Goal: Information Seeking & Learning: Learn about a topic

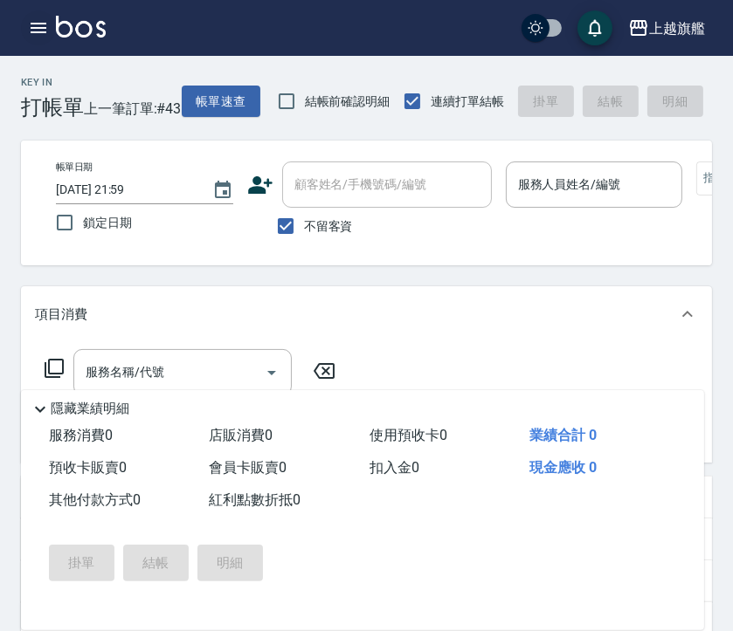
click at [43, 32] on icon "button" at bounding box center [39, 28] width 16 height 10
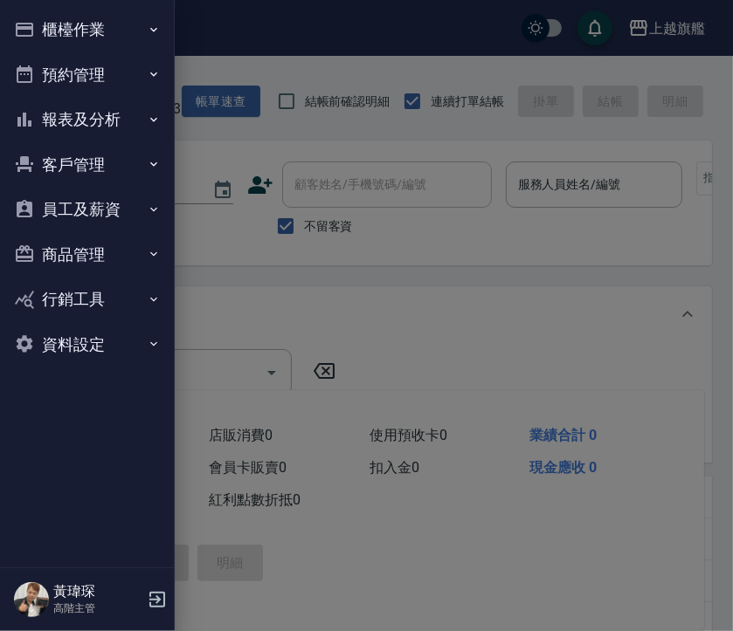
click at [123, 128] on button "報表及分析" at bounding box center [87, 119] width 161 height 45
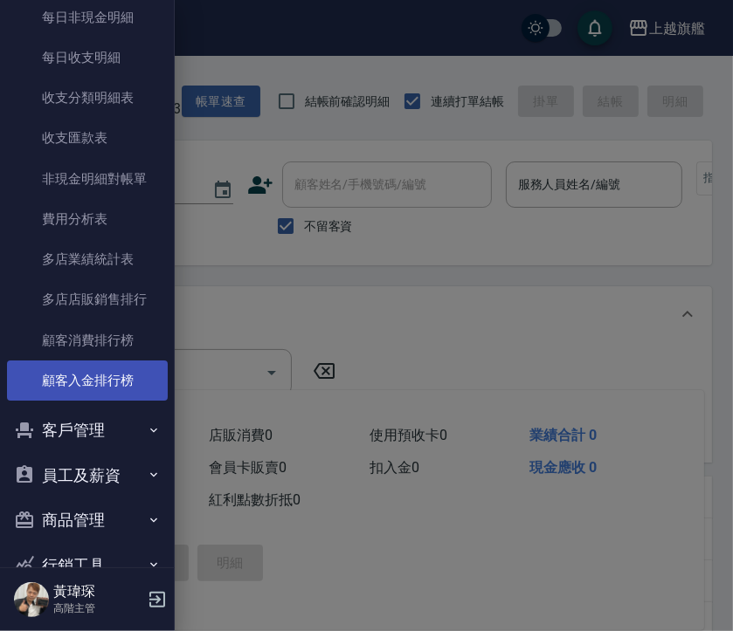
scroll to position [1530, 0]
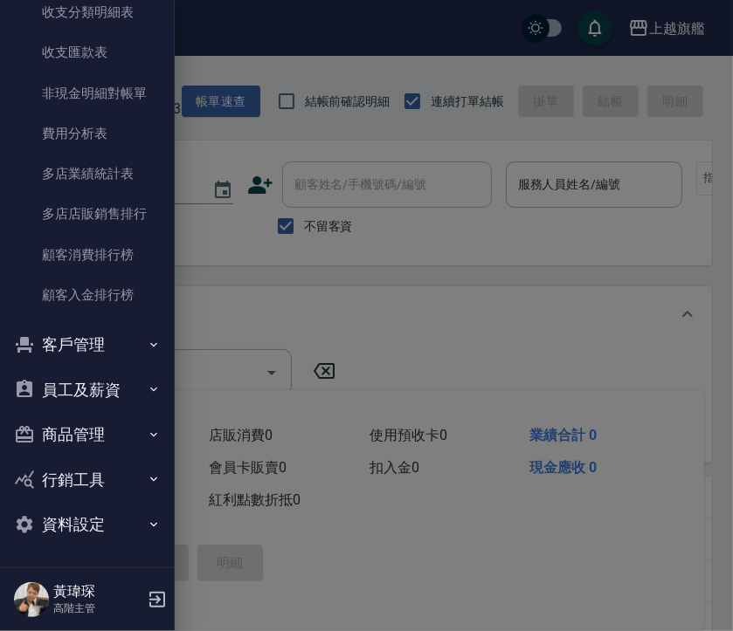
click at [631, 163] on div at bounding box center [366, 315] width 733 height 631
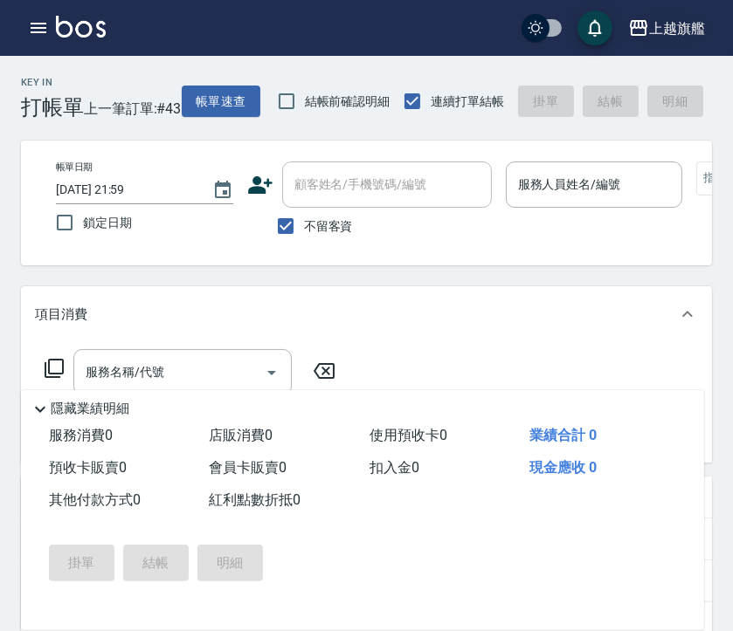
click at [682, 28] on div "上越旗艦" at bounding box center [677, 28] width 56 height 22
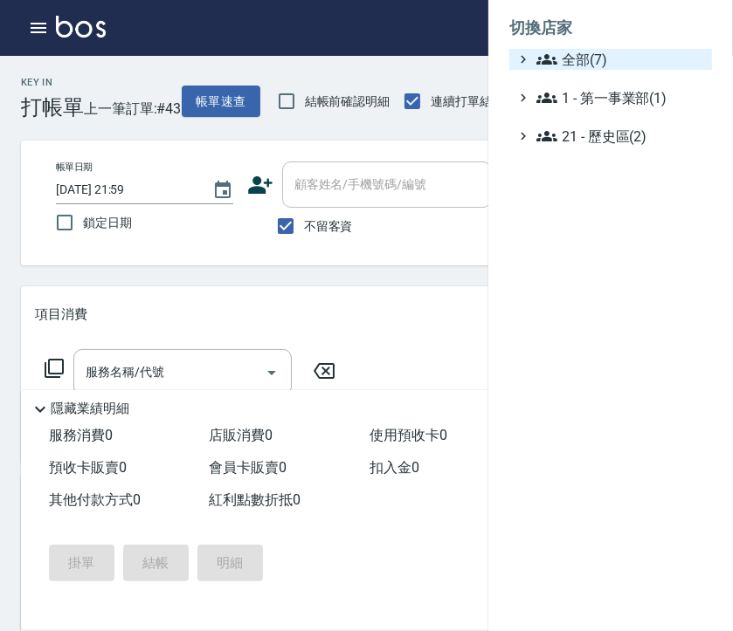
click at [616, 62] on span "全部(7)" at bounding box center [620, 59] width 169 height 21
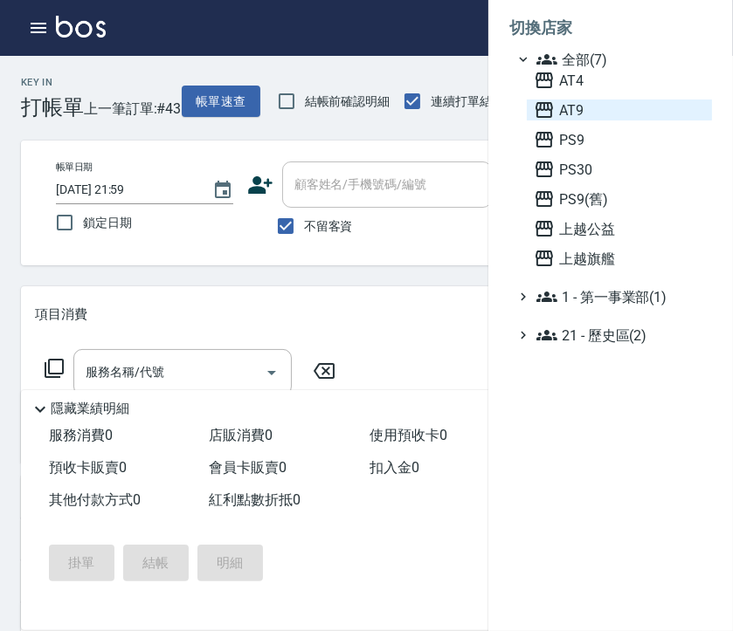
click at [579, 120] on span "AT9" at bounding box center [618, 110] width 171 height 21
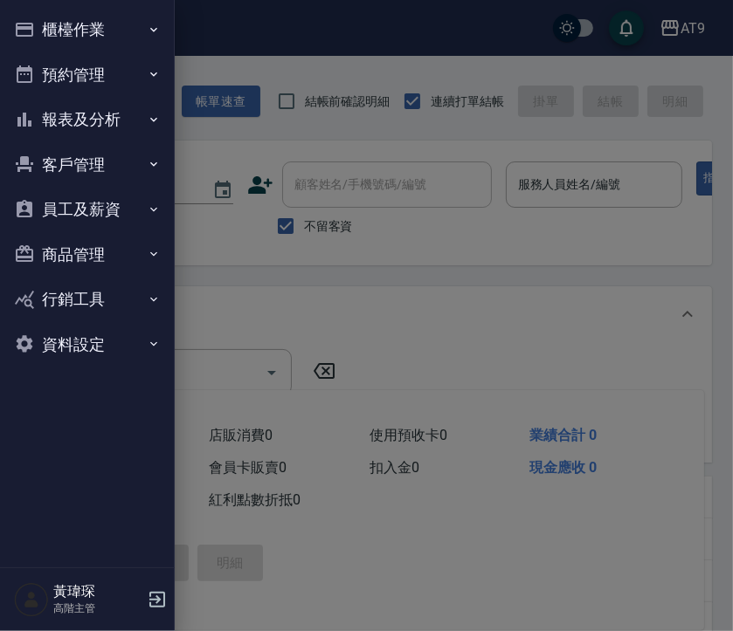
click at [70, 126] on button "報表及分析" at bounding box center [87, 119] width 161 height 45
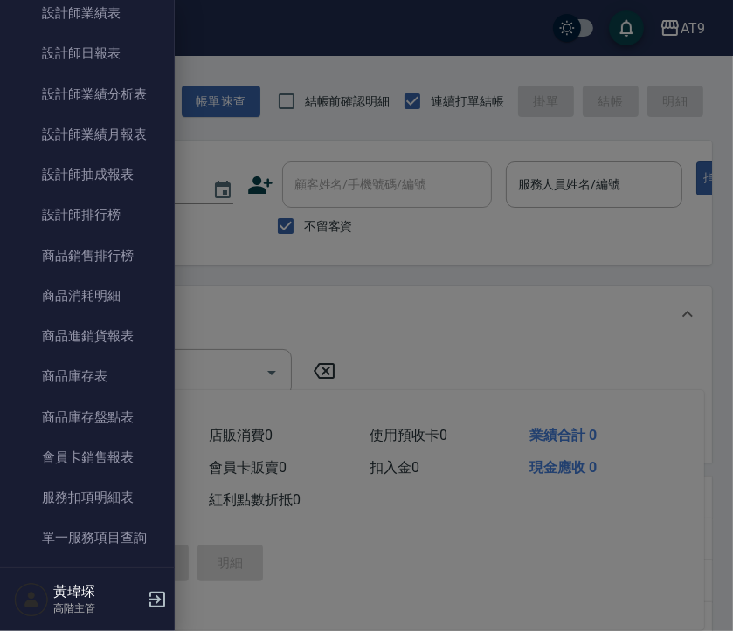
scroll to position [712, 0]
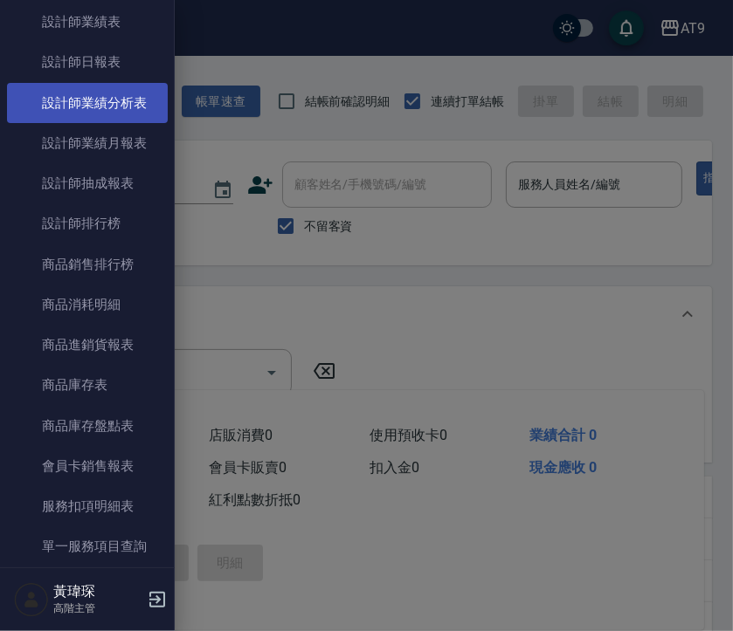
click at [127, 107] on link "設計師業績分析表" at bounding box center [87, 103] width 161 height 40
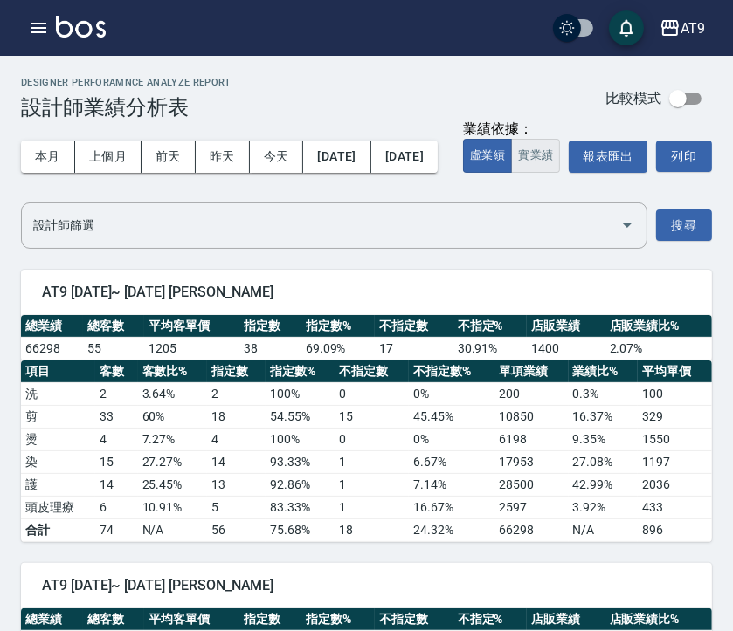
click at [511, 173] on button "實業績" at bounding box center [535, 156] width 49 height 34
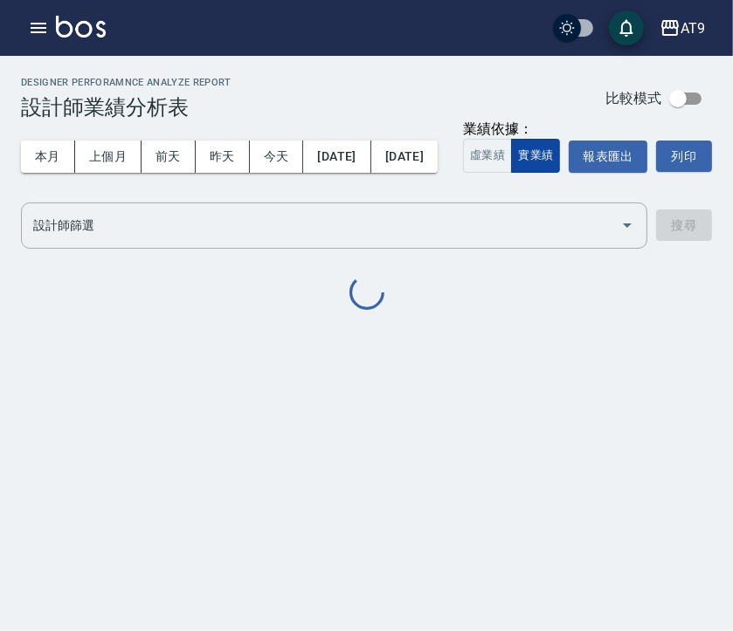
click at [511, 173] on button "實業績" at bounding box center [535, 156] width 49 height 34
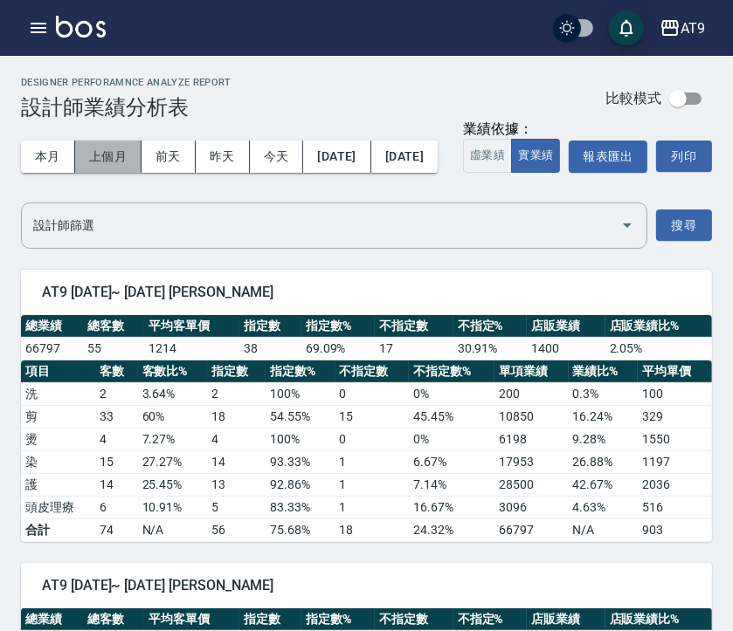
click at [98, 147] on button "上個月" at bounding box center [108, 157] width 66 height 32
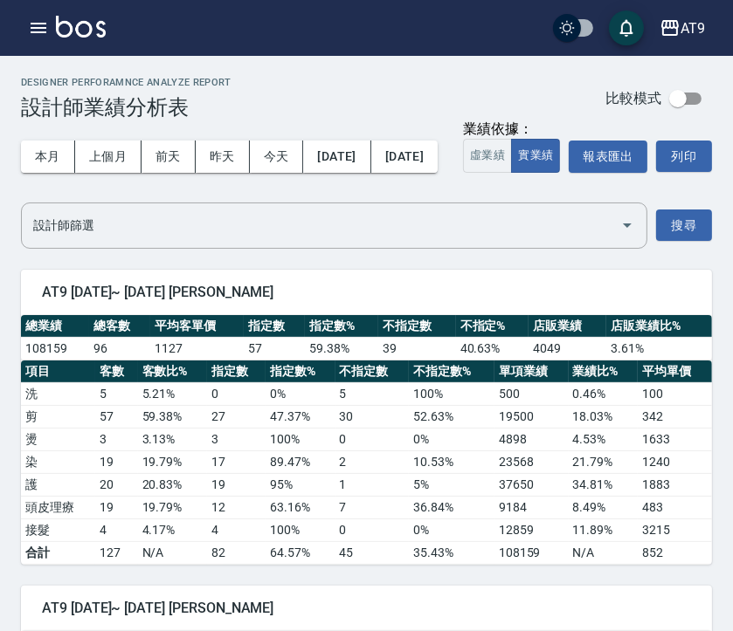
click at [381, 194] on div "本月 上個月 前天 昨天 今天 2025/07/01 2025/07/31 業績依據： 虛業績 實業績 報表匯出 列印" at bounding box center [366, 157] width 691 height 74
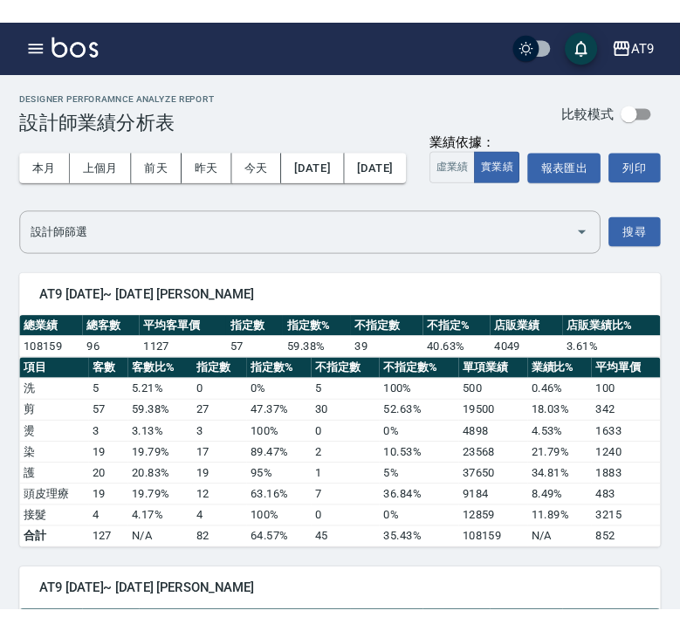
scroll to position [97, 0]
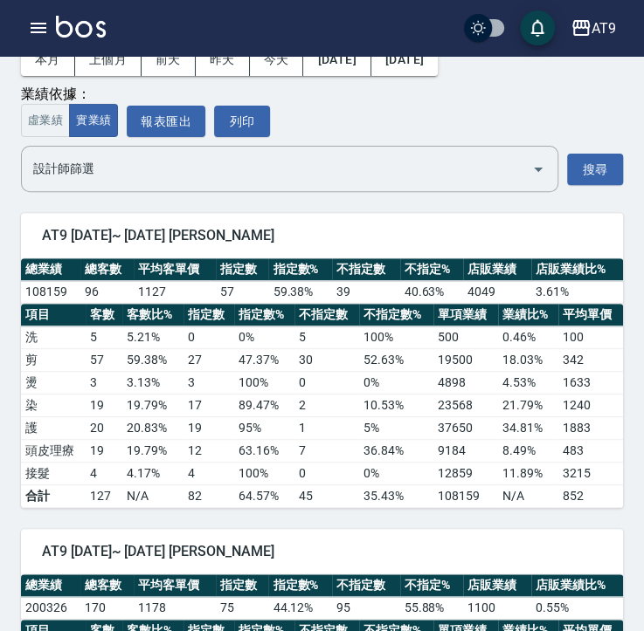
click at [609, 103] on div "本月 上個月 前天 昨天 今天 2025/07/01 2025/07/31 業績依據： 虛業績 實業績 報表匯出 列印" at bounding box center [322, 80] width 602 height 114
click at [446, 394] on td "4898" at bounding box center [465, 383] width 65 height 23
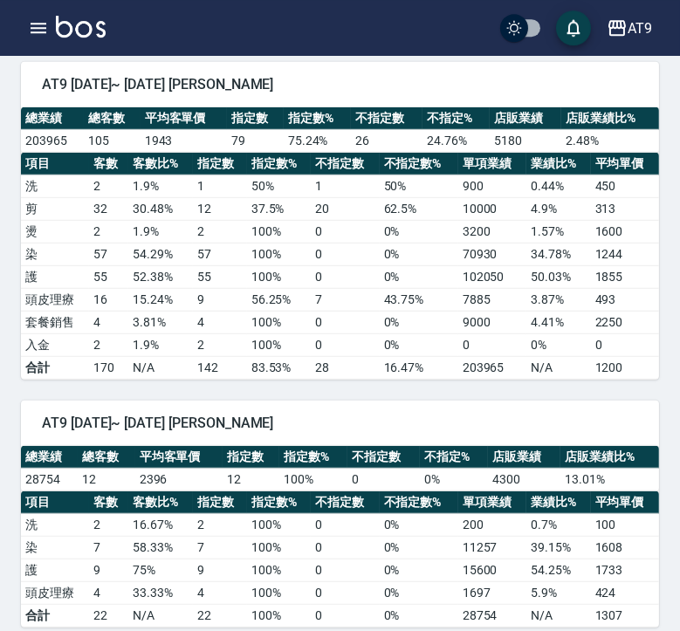
scroll to position [1209, 0]
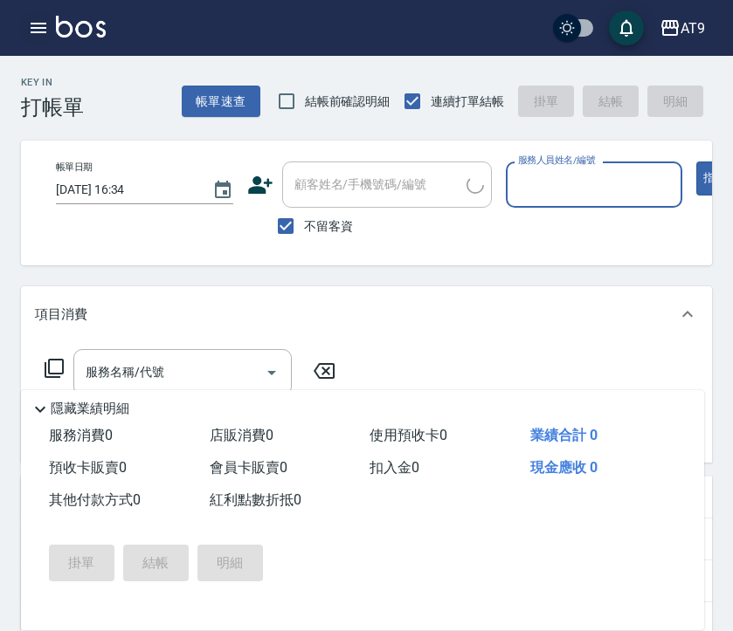
click at [38, 23] on icon "button" at bounding box center [38, 27] width 21 height 21
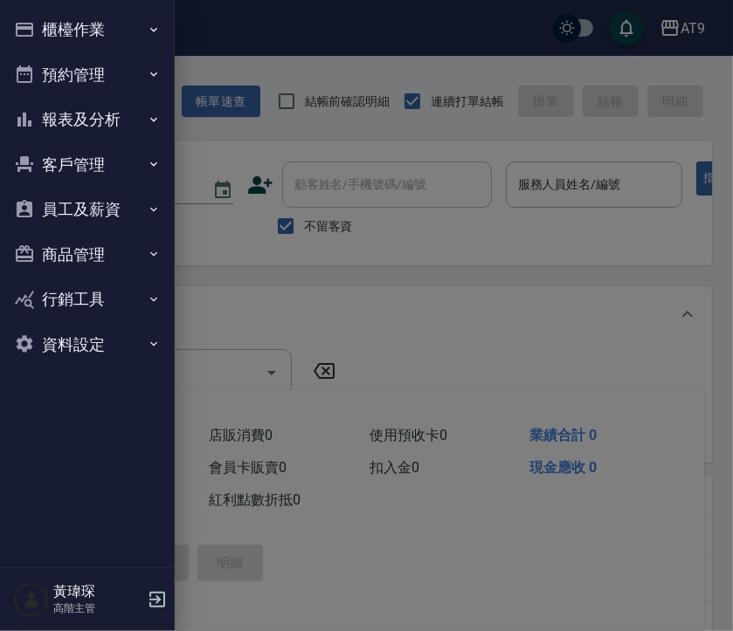
click at [109, 120] on button "報表及分析" at bounding box center [87, 119] width 161 height 45
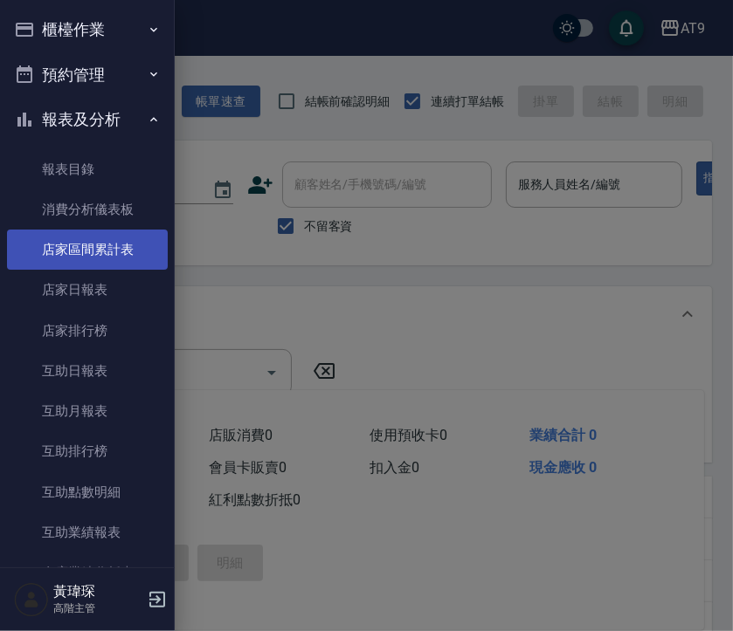
click at [120, 243] on link "店家區間累計表" at bounding box center [87, 250] width 161 height 40
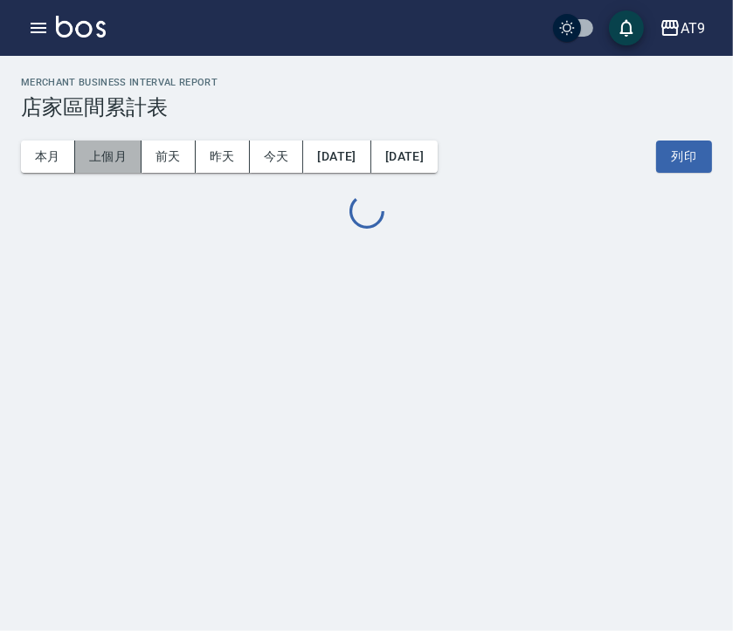
click at [93, 148] on button "上個月" at bounding box center [108, 157] width 66 height 32
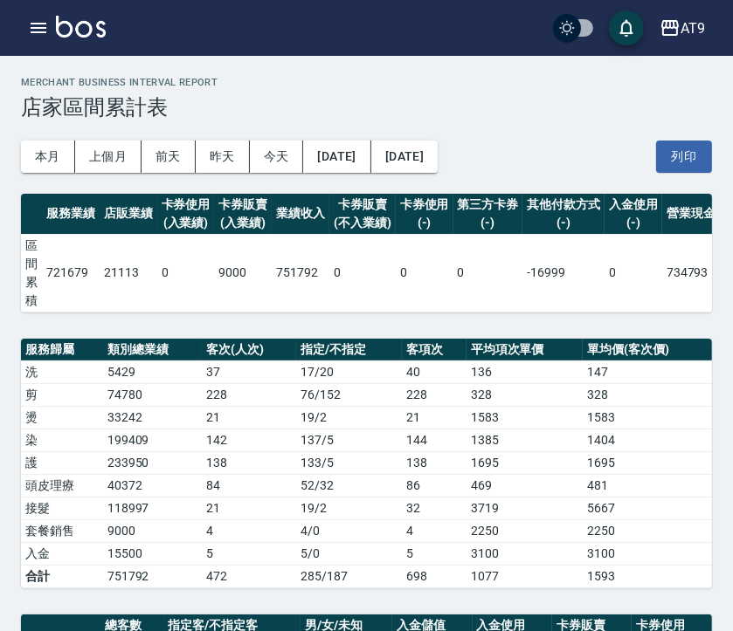
scroll to position [97, 0]
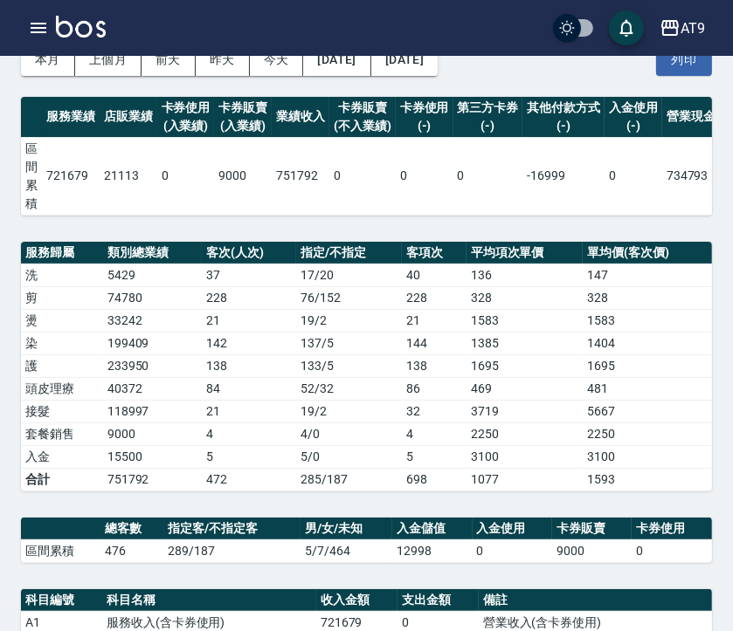
click at [323, 336] on td "137 / 5" at bounding box center [349, 343] width 106 height 23
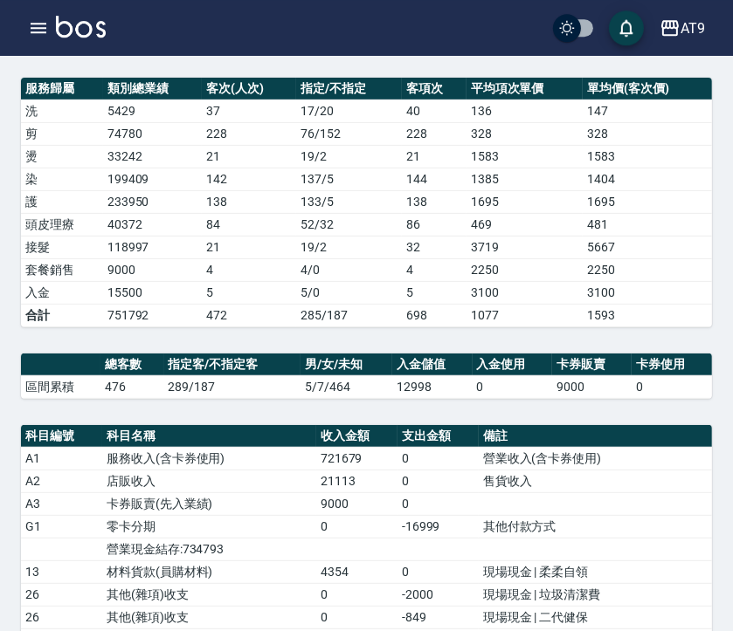
scroll to position [582, 0]
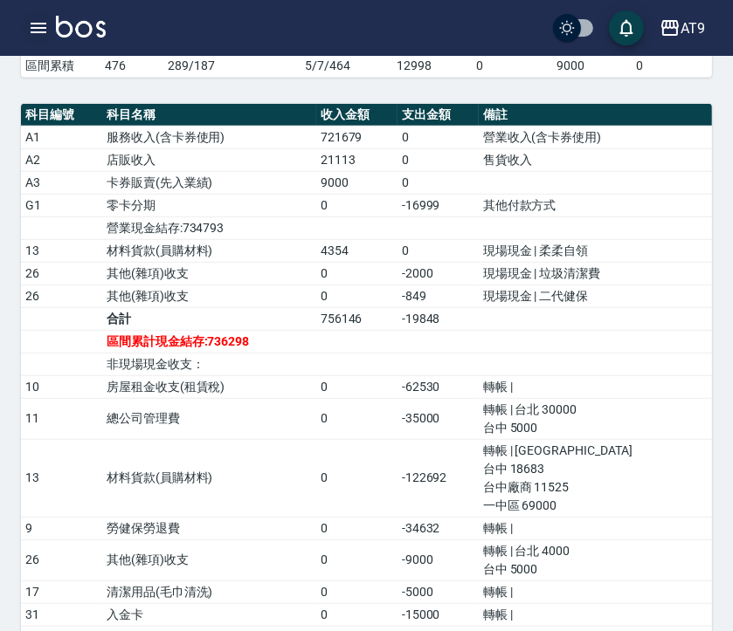
click at [39, 21] on icon "button" at bounding box center [38, 27] width 21 height 21
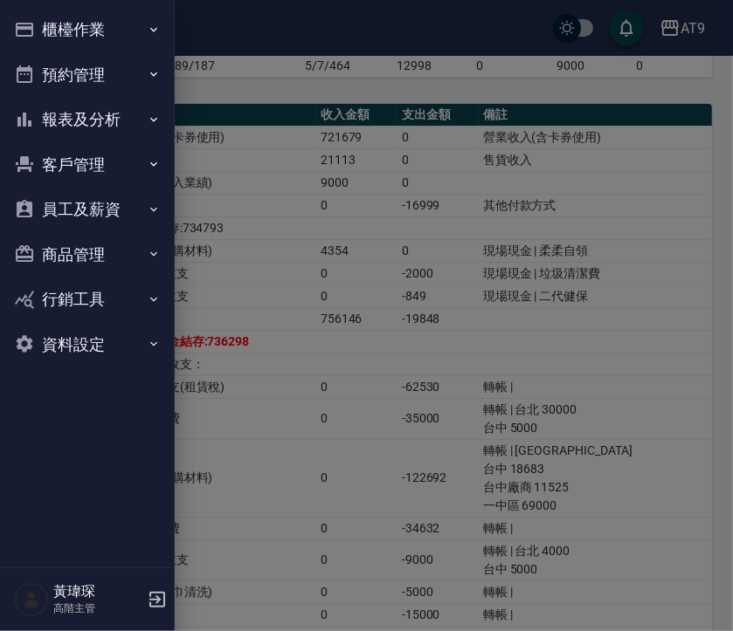
click at [131, 122] on button "報表及分析" at bounding box center [87, 119] width 161 height 45
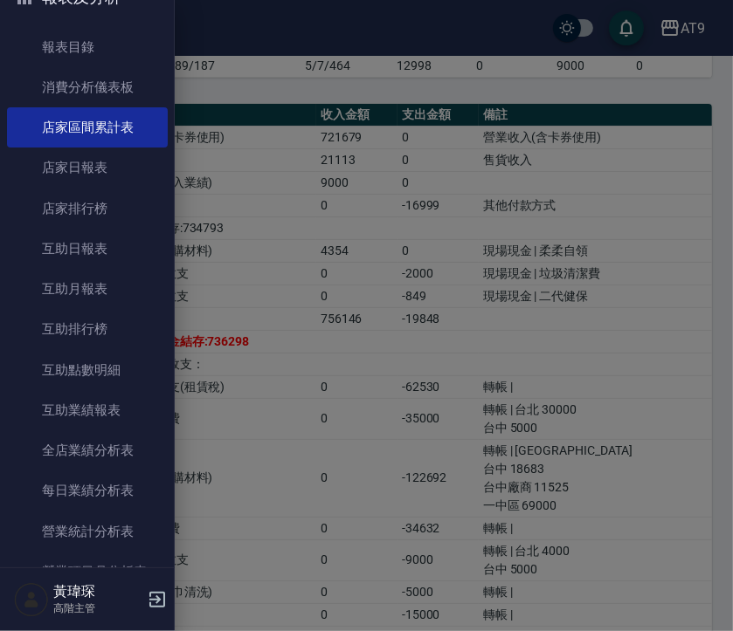
scroll to position [509, 0]
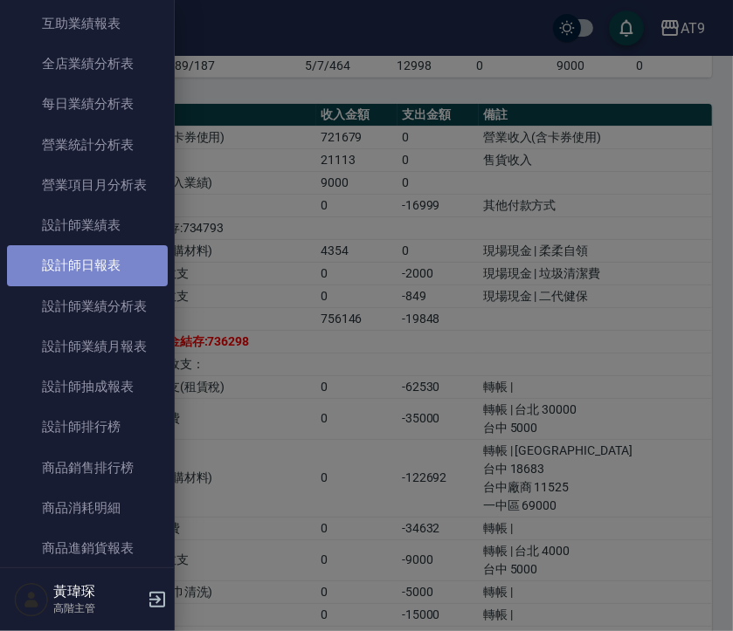
click at [129, 272] on link "設計師日報表" at bounding box center [87, 265] width 161 height 40
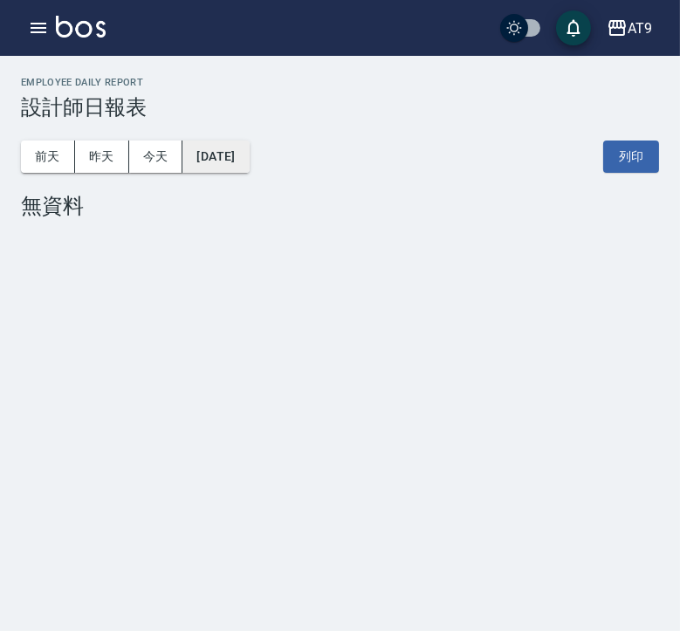
click at [249, 156] on button "[DATE]" at bounding box center [215, 157] width 66 height 32
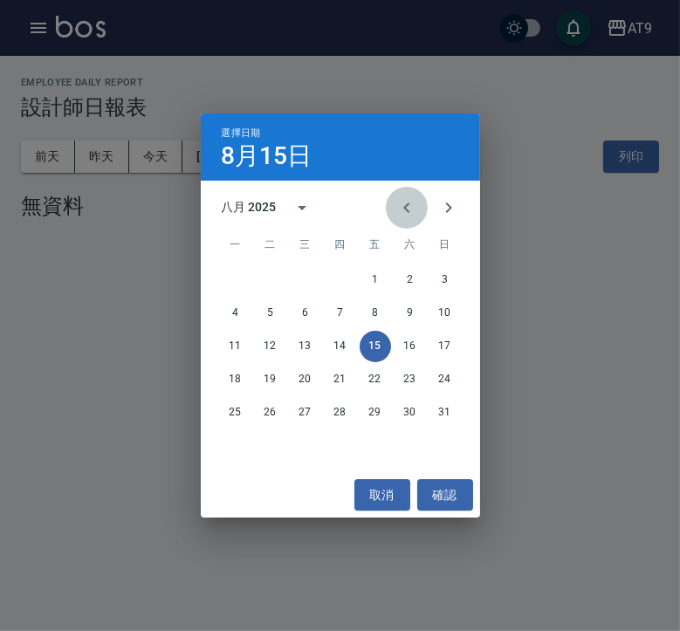
click at [401, 215] on icon "Previous month" at bounding box center [406, 207] width 21 height 21
click at [341, 422] on button "31" at bounding box center [340, 412] width 31 height 31
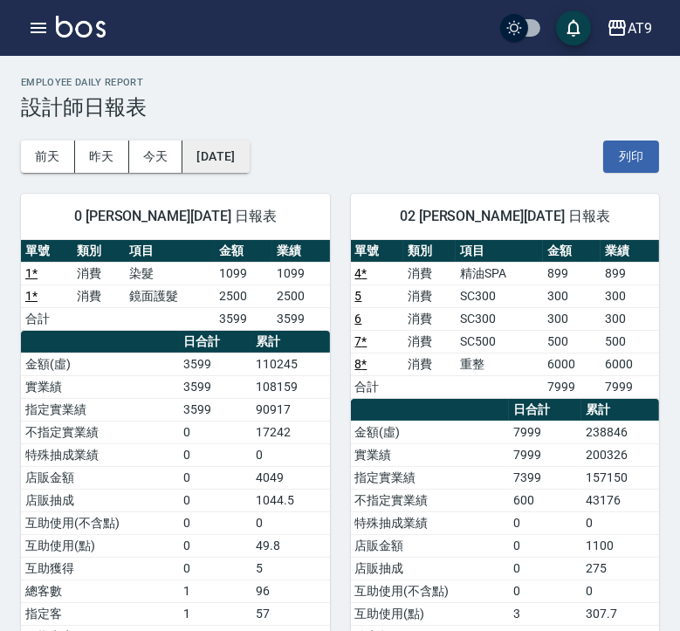
click at [249, 146] on button "2025/07/31" at bounding box center [215, 157] width 66 height 32
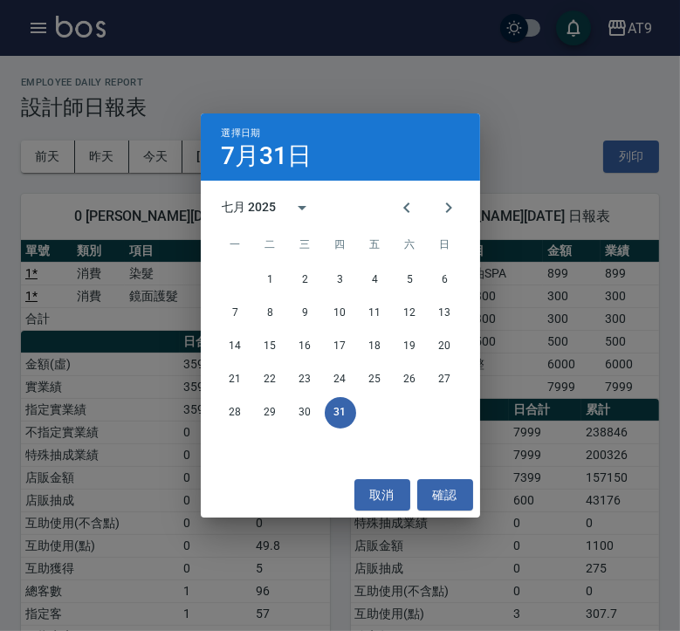
click at [645, 382] on div "選擇日期 7月31日 七月 2025 一 二 三 四 五 六 日 1 2 3 4 5 6 7 8 9 10 11 12 13 14 15 16 17 18 1…" at bounding box center [340, 315] width 680 height 631
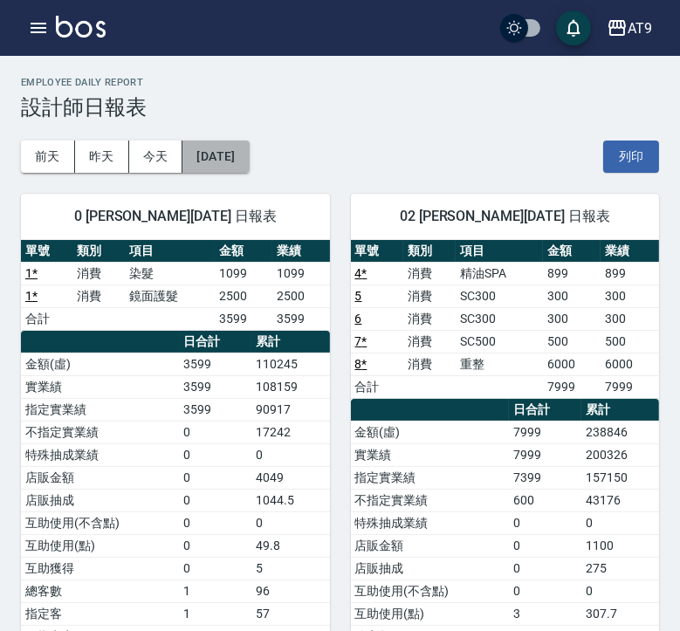
click at [242, 155] on button "2025/07/31" at bounding box center [215, 157] width 66 height 32
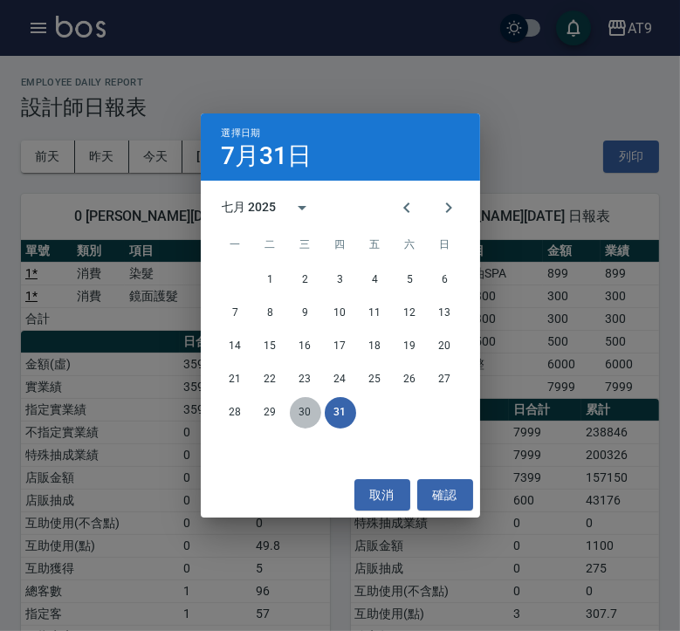
click at [302, 413] on button "30" at bounding box center [305, 412] width 31 height 31
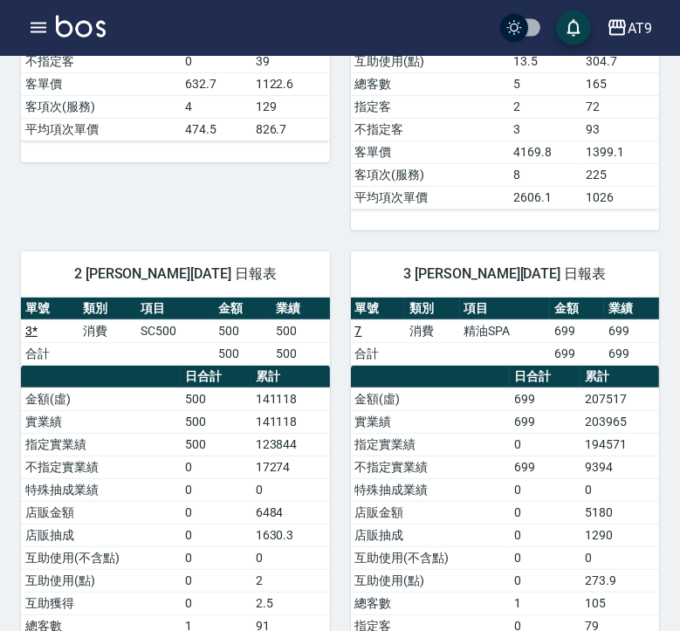
scroll to position [777, 0]
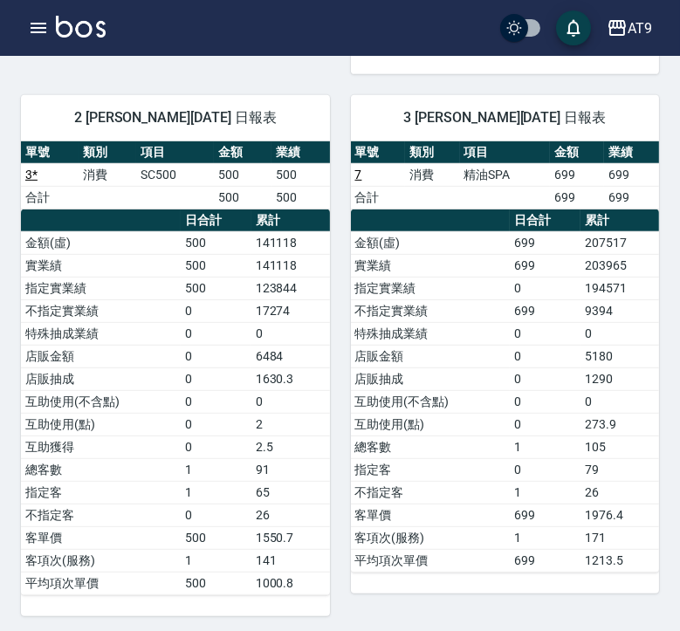
click at [141, 181] on td "SC500" at bounding box center [175, 174] width 78 height 23
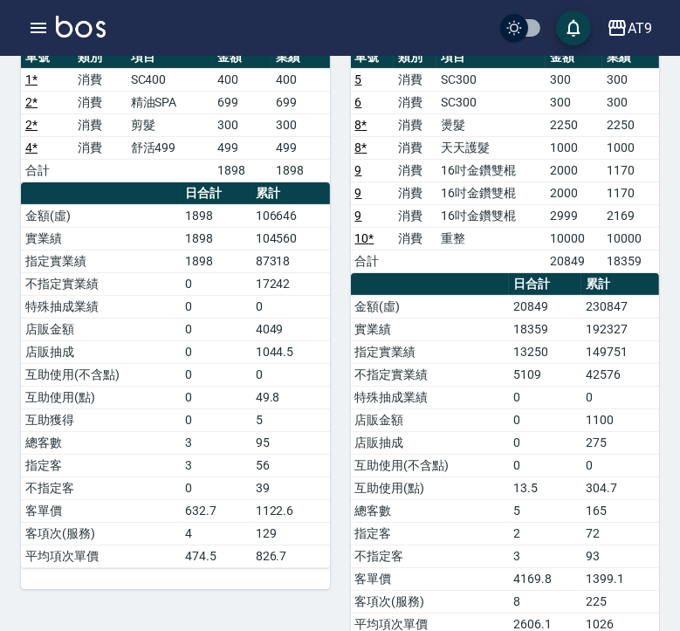
scroll to position [0, 0]
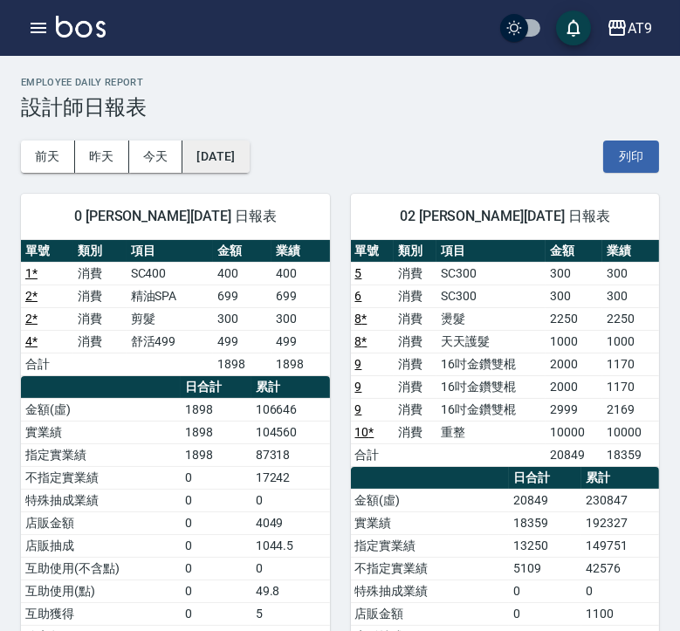
click at [218, 162] on button "2025/07/30" at bounding box center [215, 157] width 66 height 32
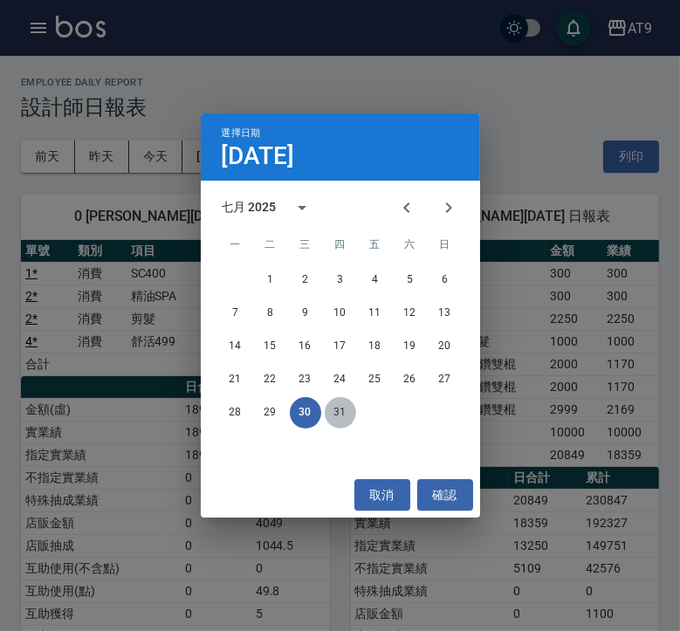
click at [341, 419] on button "31" at bounding box center [340, 412] width 31 height 31
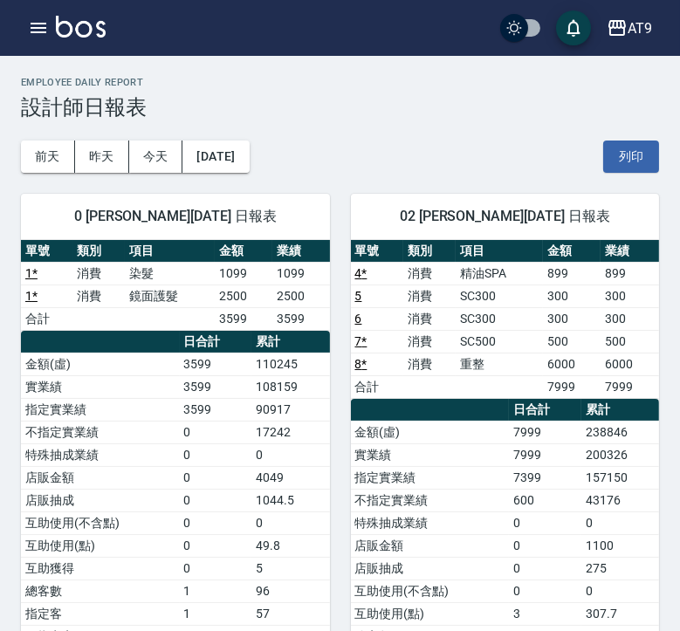
click at [537, 292] on td "SC300" at bounding box center [499, 296] width 87 height 23
click at [222, 146] on button "2025/07/31" at bounding box center [215, 157] width 66 height 32
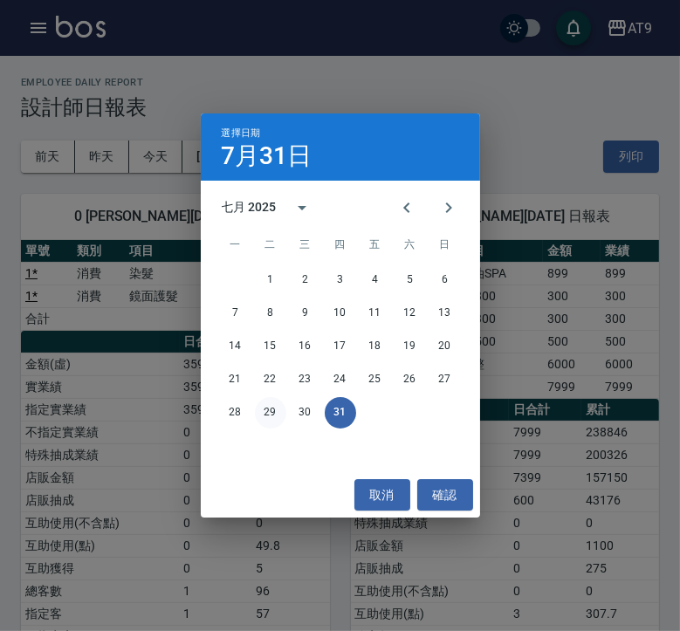
click at [268, 418] on button "29" at bounding box center [270, 412] width 31 height 31
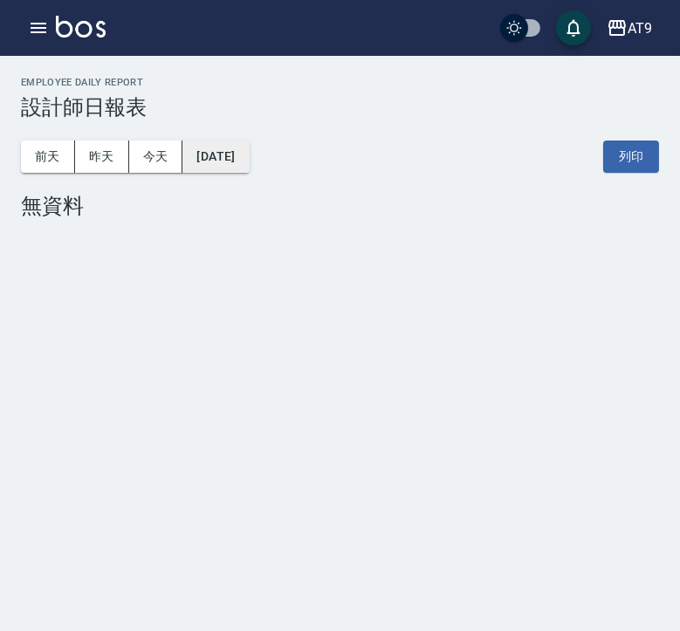
click at [239, 169] on button "2025/07/29" at bounding box center [215, 157] width 66 height 32
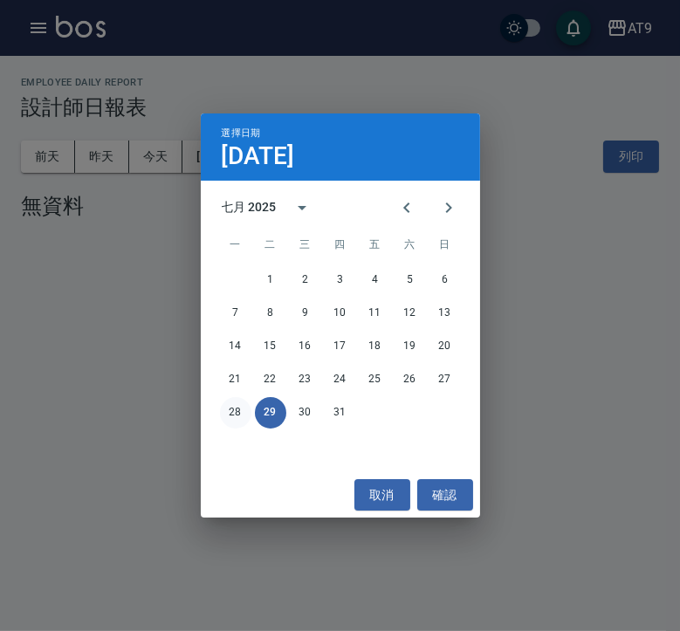
click at [237, 407] on button "28" at bounding box center [235, 412] width 31 height 31
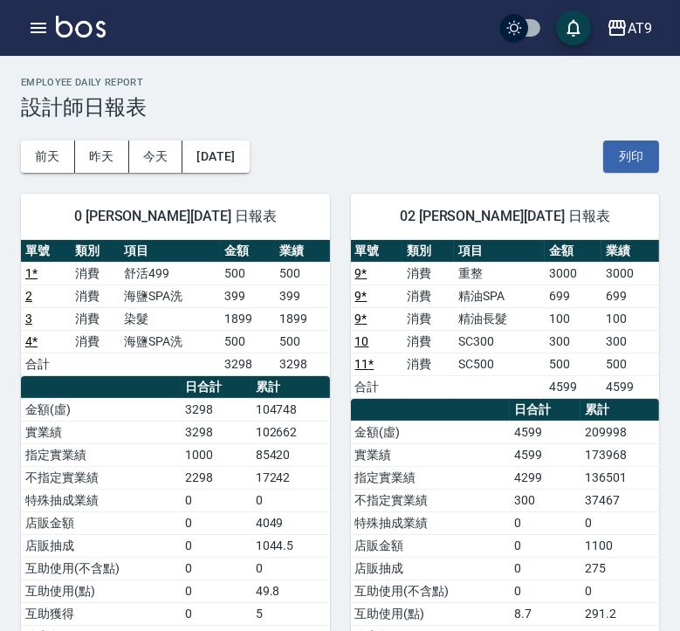
scroll to position [680, 0]
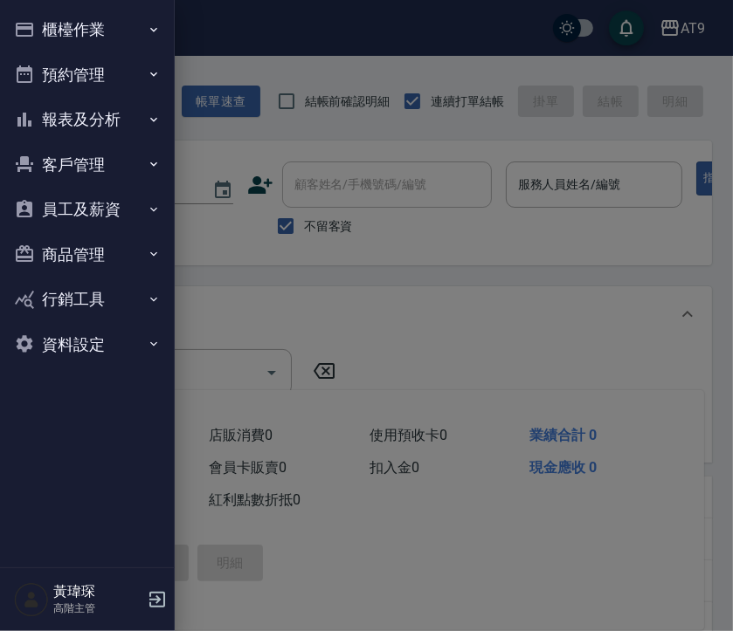
click at [118, 124] on button "報表及分析" at bounding box center [87, 119] width 161 height 45
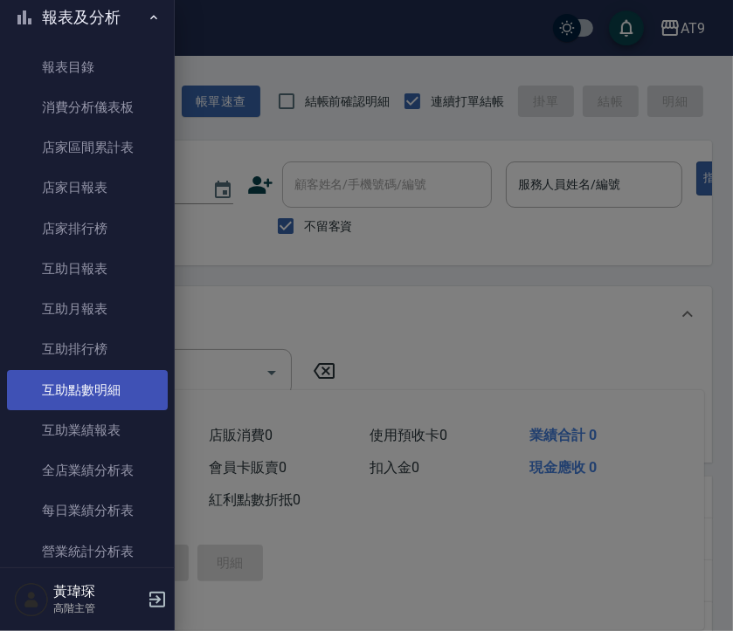
scroll to position [305, 0]
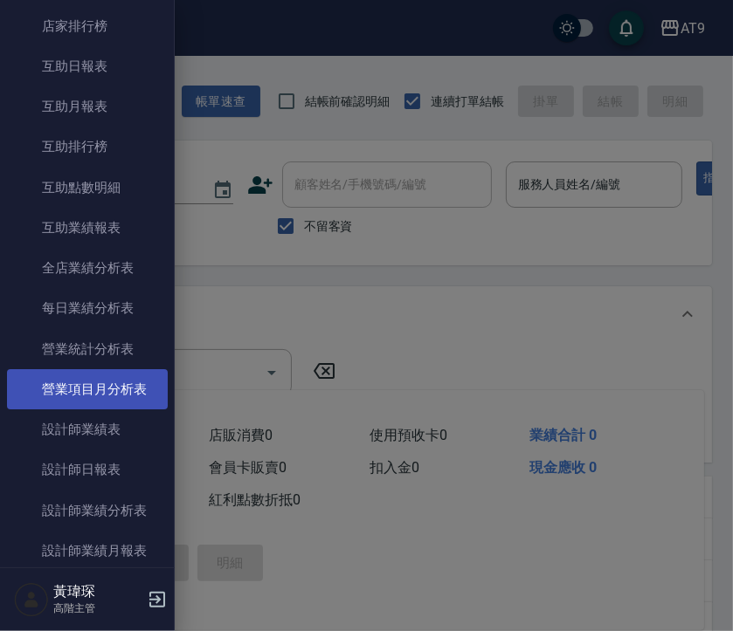
click at [134, 393] on link "營業項目月分析表" at bounding box center [87, 389] width 161 height 40
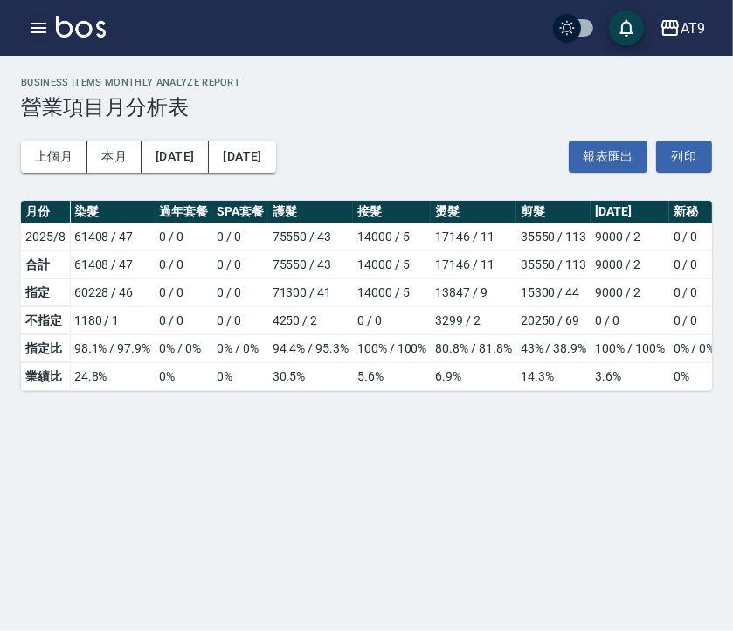
click at [30, 23] on icon "button" at bounding box center [38, 27] width 21 height 21
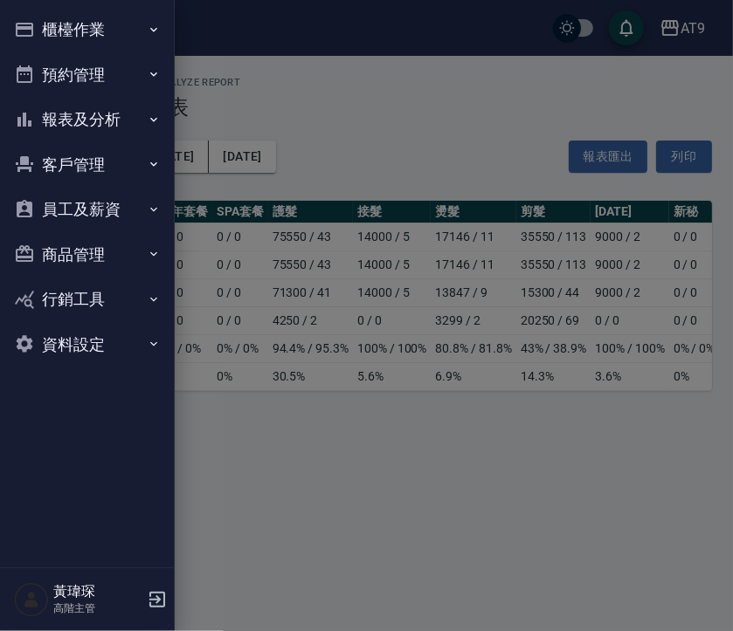
click at [118, 114] on button "報表及分析" at bounding box center [87, 119] width 161 height 45
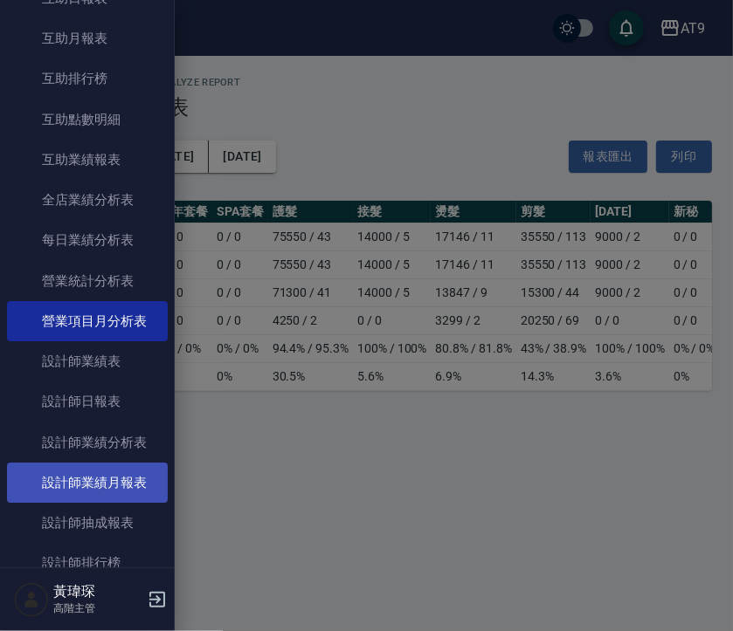
scroll to position [407, 0]
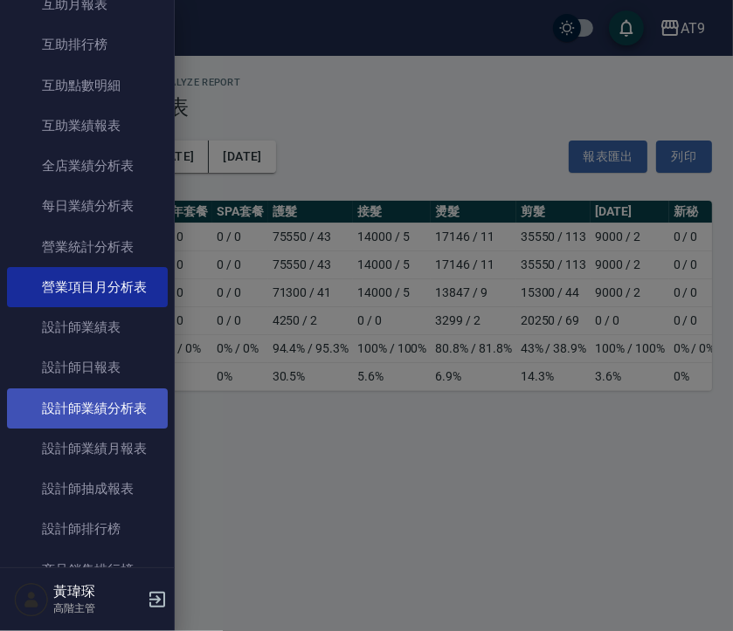
click at [117, 417] on link "設計師業績分析表" at bounding box center [87, 409] width 161 height 40
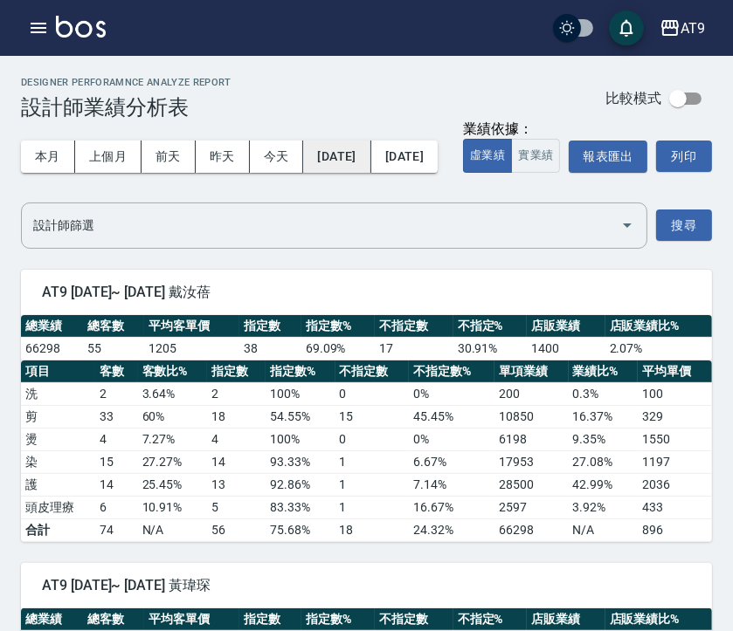
click at [334, 150] on button "2025/08/01" at bounding box center [336, 157] width 67 height 32
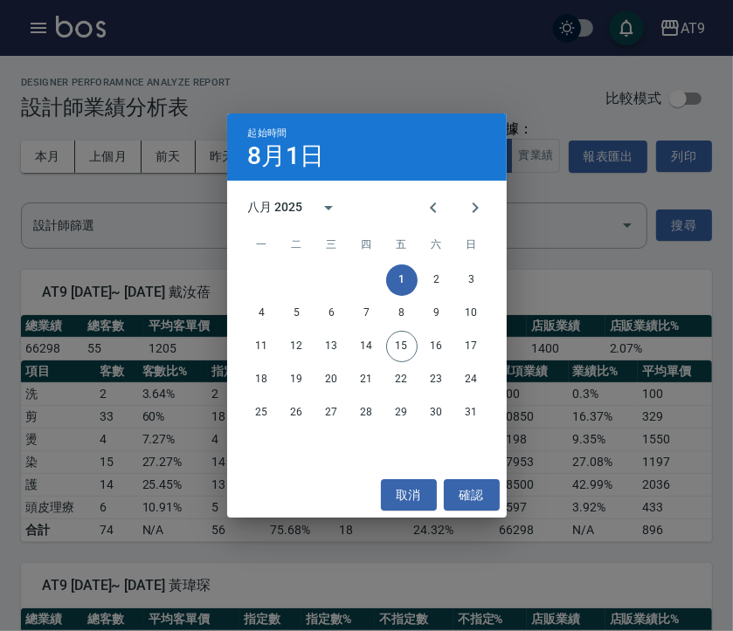
click at [282, 212] on div "八月 2025" at bounding box center [275, 207] width 55 height 18
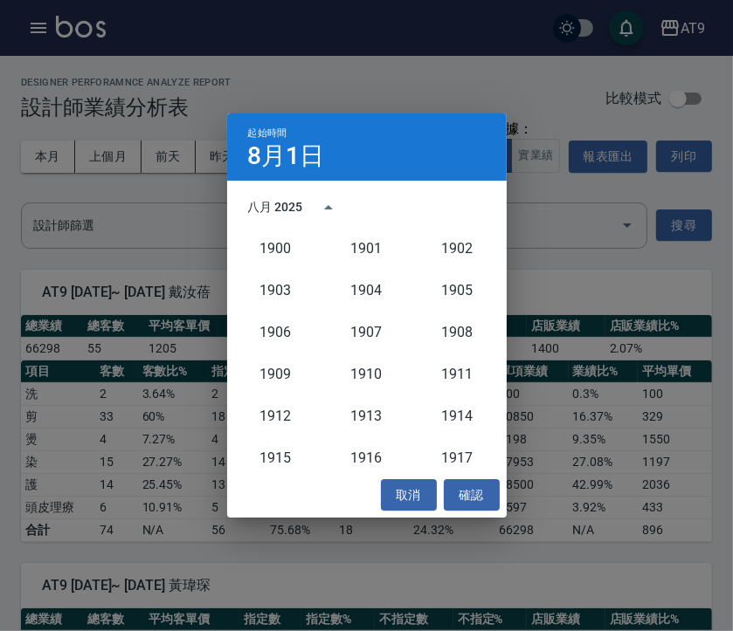
scroll to position [1617, 0]
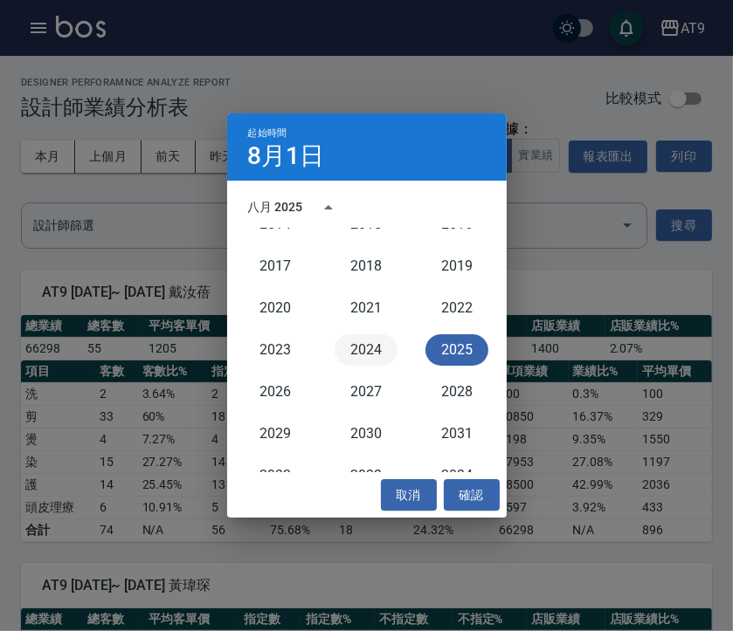
click at [379, 354] on button "2024" at bounding box center [365, 349] width 63 height 31
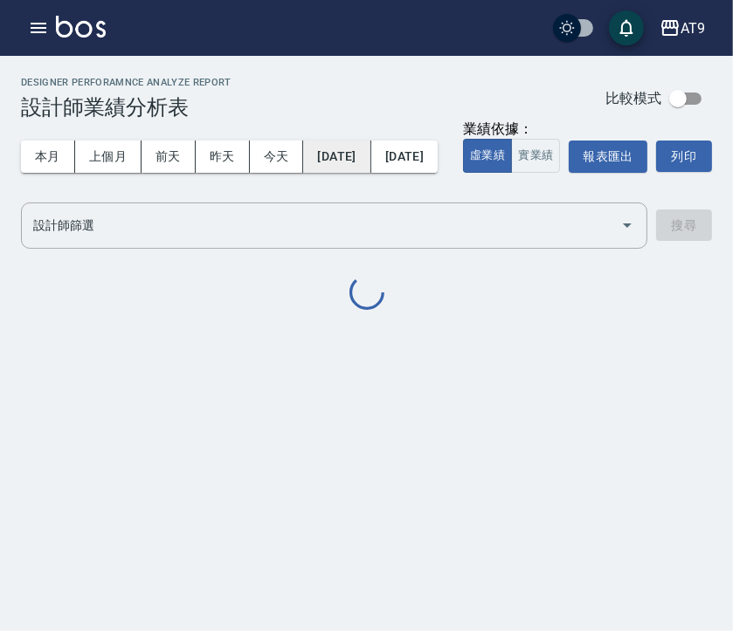
click at [358, 148] on button "2024/08/01" at bounding box center [336, 157] width 67 height 32
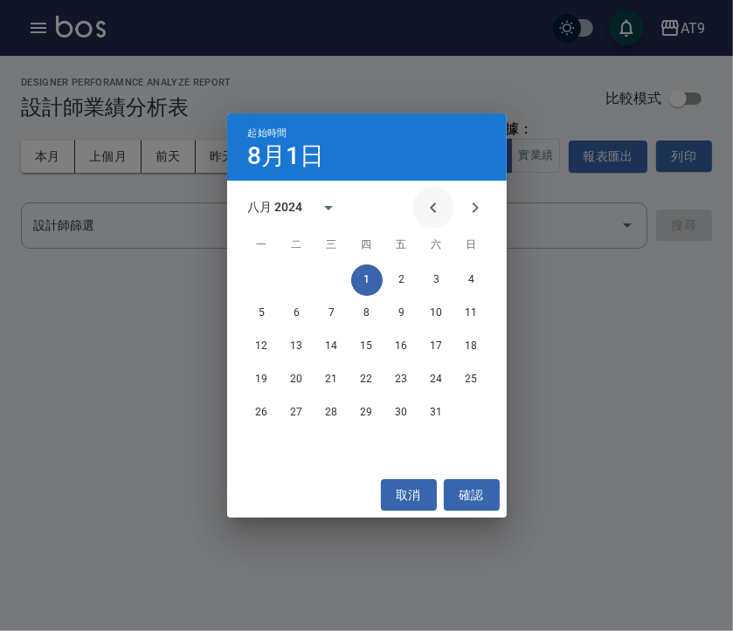
click at [426, 209] on icon "Previous month" at bounding box center [433, 207] width 21 height 21
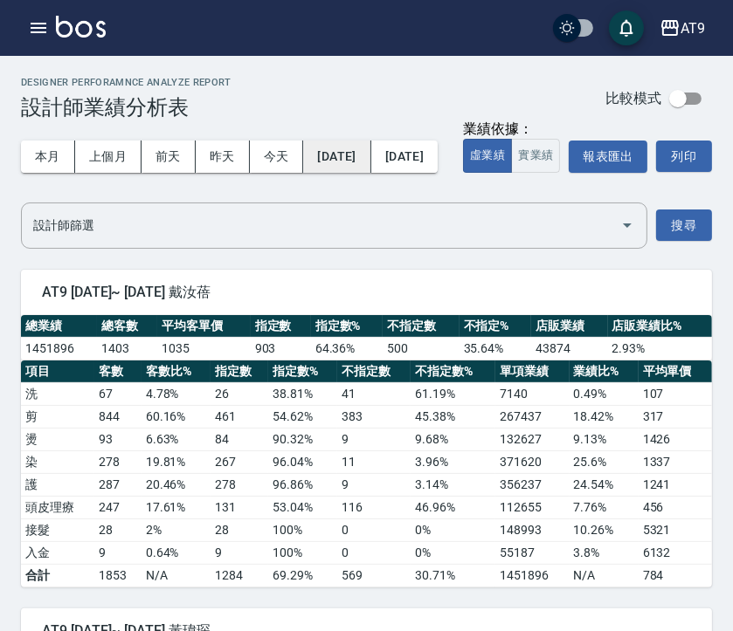
click at [362, 156] on button "2024/08/01" at bounding box center [336, 157] width 67 height 32
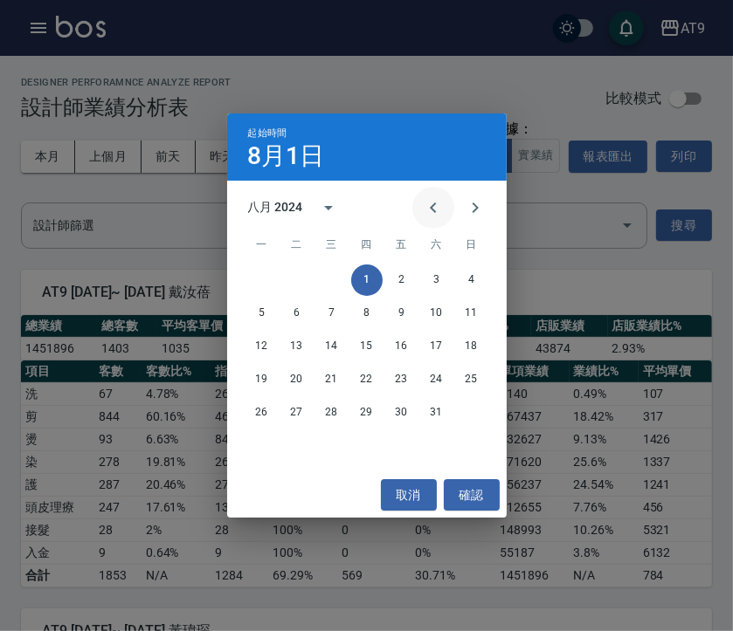
click at [433, 213] on icon "Previous month" at bounding box center [433, 207] width 21 height 21
click at [258, 272] on button "1" at bounding box center [261, 280] width 31 height 31
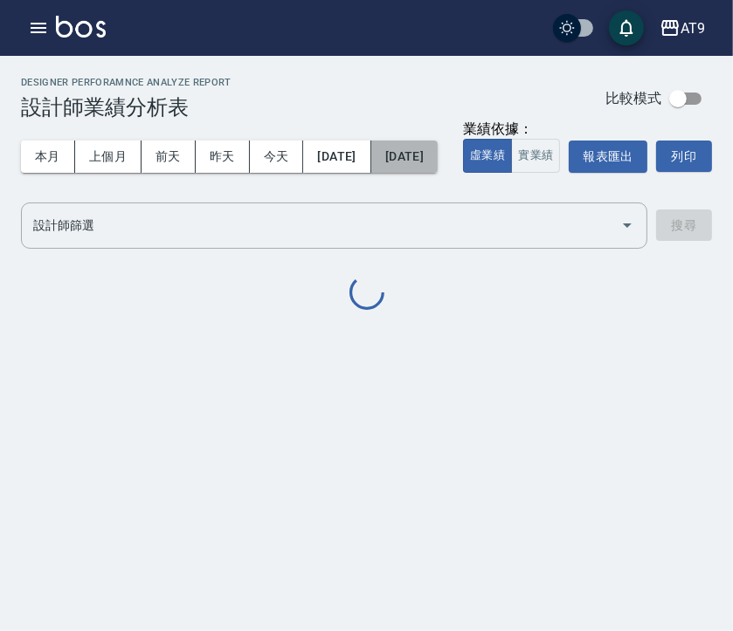
click at [437, 162] on button "[DATE]" at bounding box center [404, 157] width 66 height 32
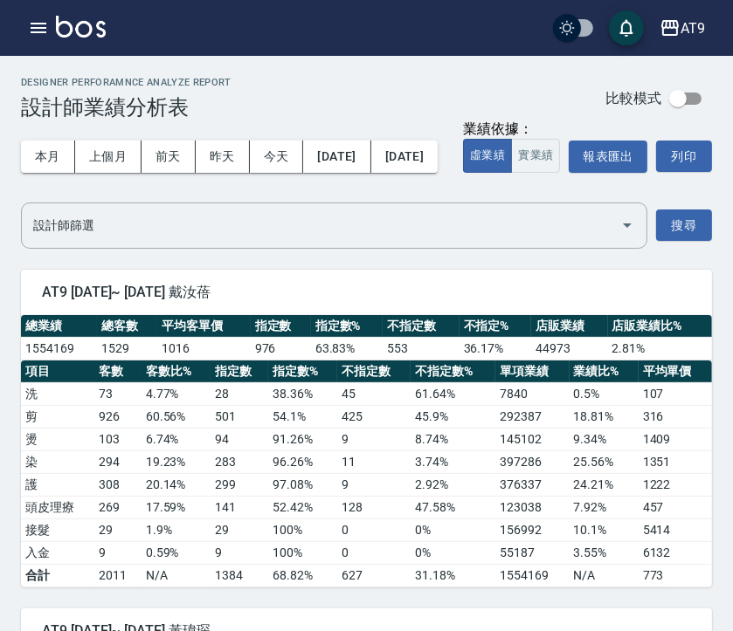
click at [286, 194] on div "本月 上個月 前天 昨天 今天 2024/07/01 2025/08/15 業績依據： 虛業績 實業績 報表匯出 列印" at bounding box center [366, 157] width 691 height 74
click at [437, 162] on button "[DATE]" at bounding box center [404, 157] width 66 height 32
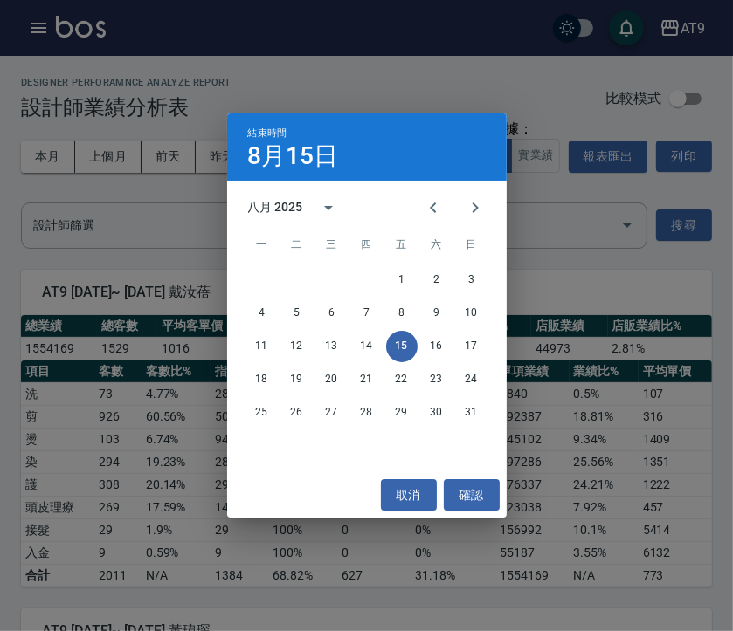
click at [272, 218] on div "八月 2025" at bounding box center [299, 208] width 102 height 42
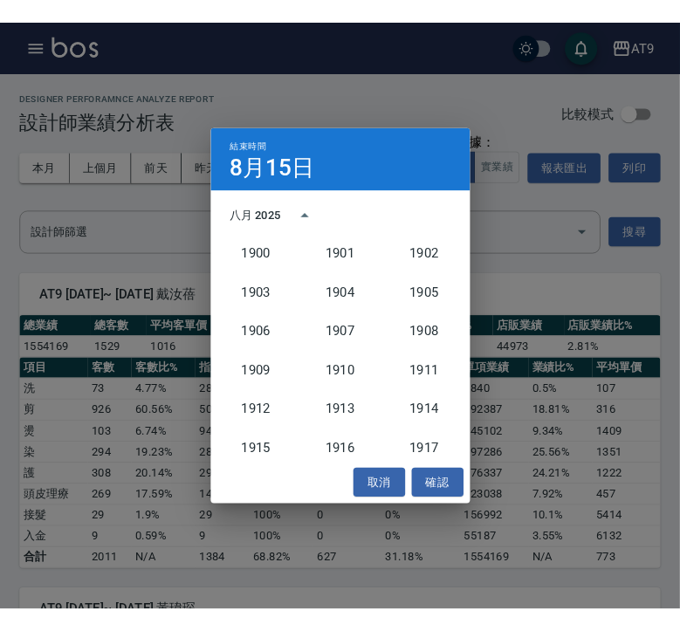
scroll to position [1617, 0]
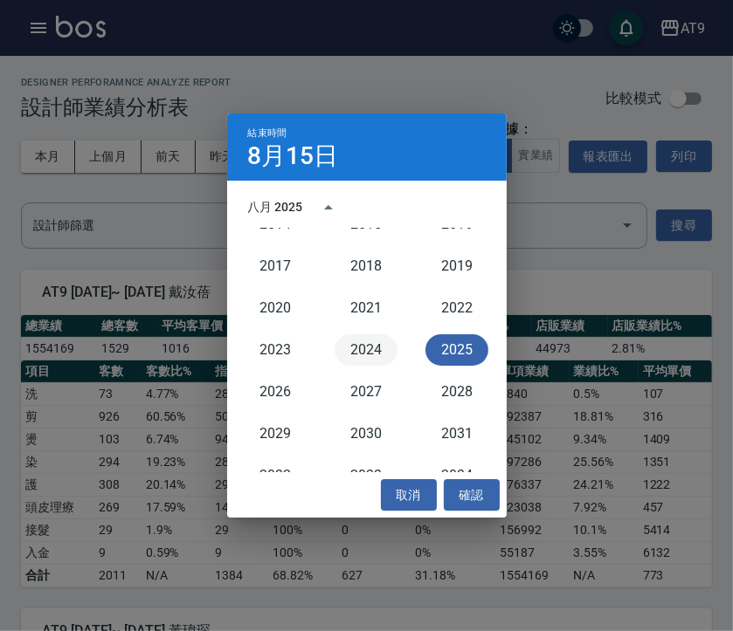
click at [358, 349] on button "2024" at bounding box center [365, 349] width 63 height 31
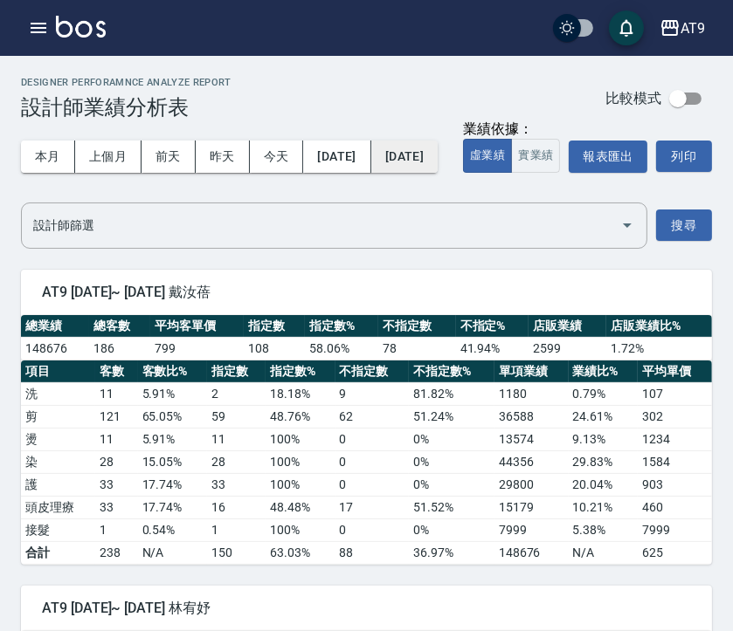
click at [437, 149] on button "[DATE]" at bounding box center [404, 157] width 66 height 32
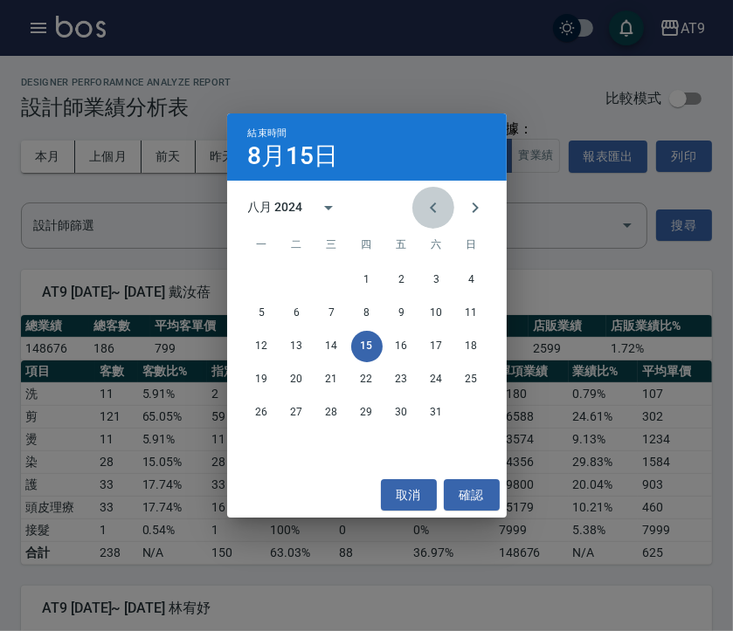
click at [430, 216] on icon "Previous month" at bounding box center [433, 207] width 21 height 21
click at [328, 413] on button "31" at bounding box center [331, 412] width 31 height 31
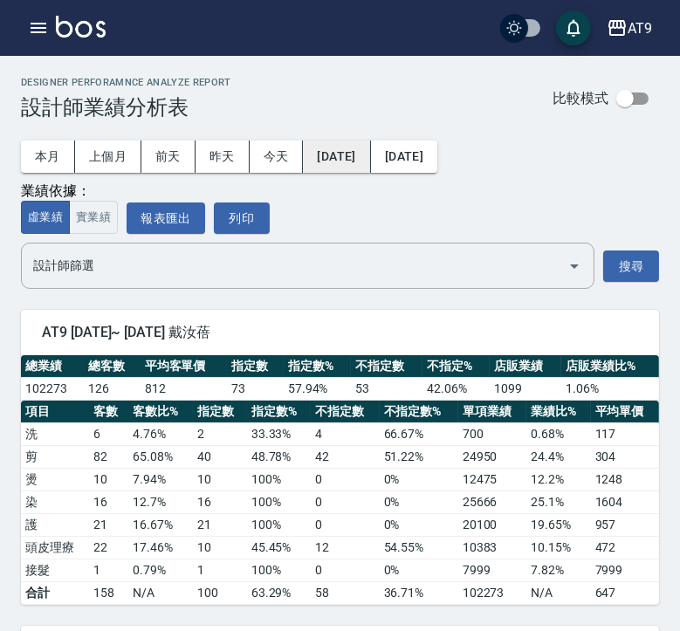
click at [354, 152] on button "2024/07/01" at bounding box center [336, 157] width 67 height 32
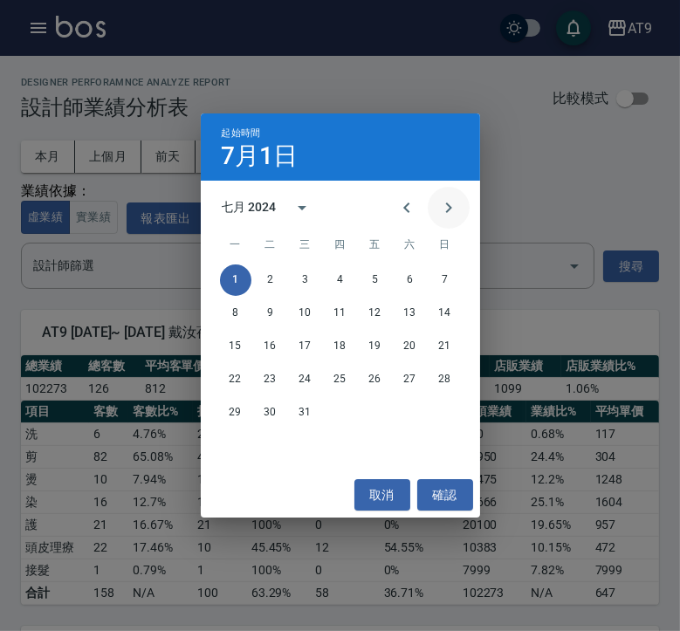
click at [439, 206] on icon "Next month" at bounding box center [448, 207] width 21 height 21
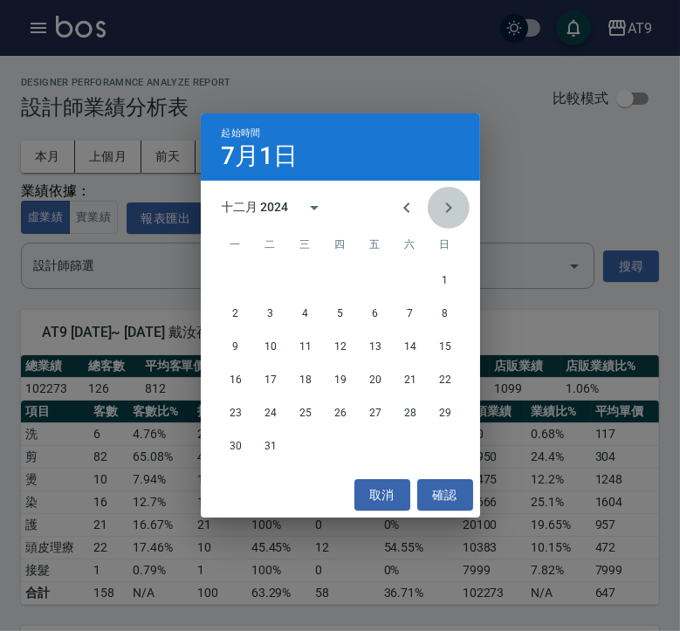
click at [439, 206] on icon "Next month" at bounding box center [448, 207] width 21 height 21
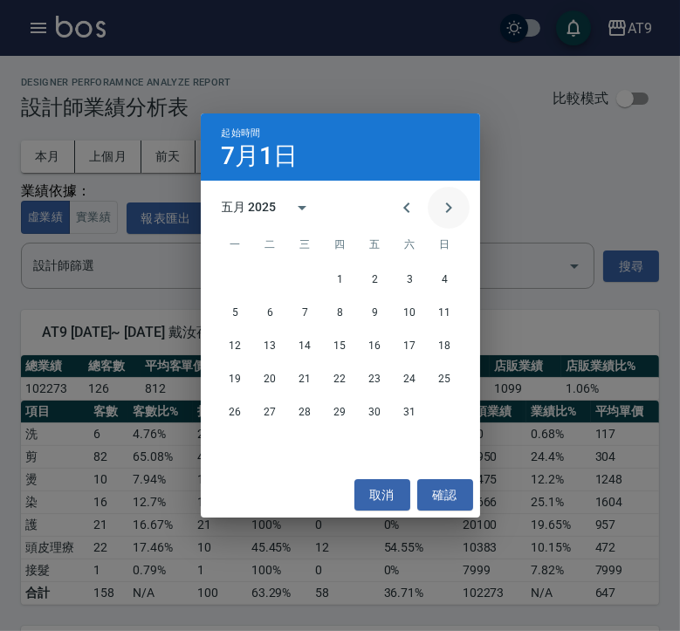
click at [452, 215] on icon "Next month" at bounding box center [448, 207] width 21 height 21
click at [450, 283] on button "1" at bounding box center [445, 280] width 31 height 31
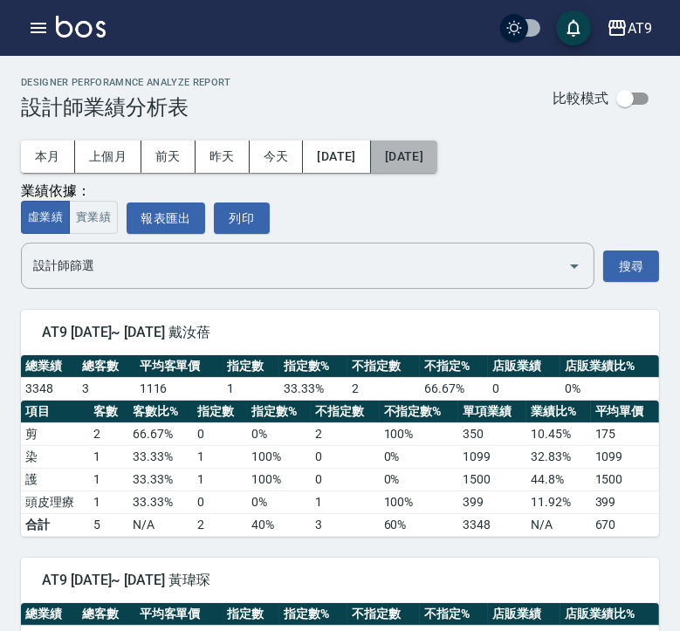
click at [437, 152] on button "2025/06/01" at bounding box center [404, 157] width 66 height 32
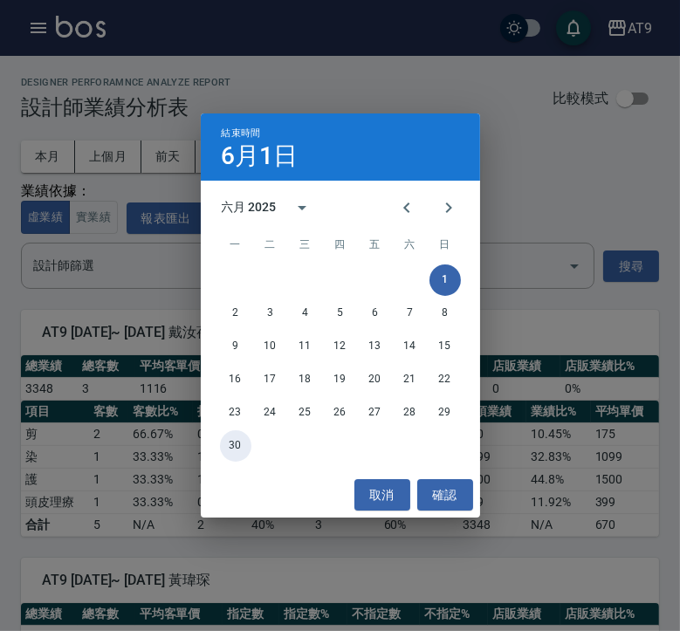
click at [237, 445] on button "30" at bounding box center [235, 445] width 31 height 31
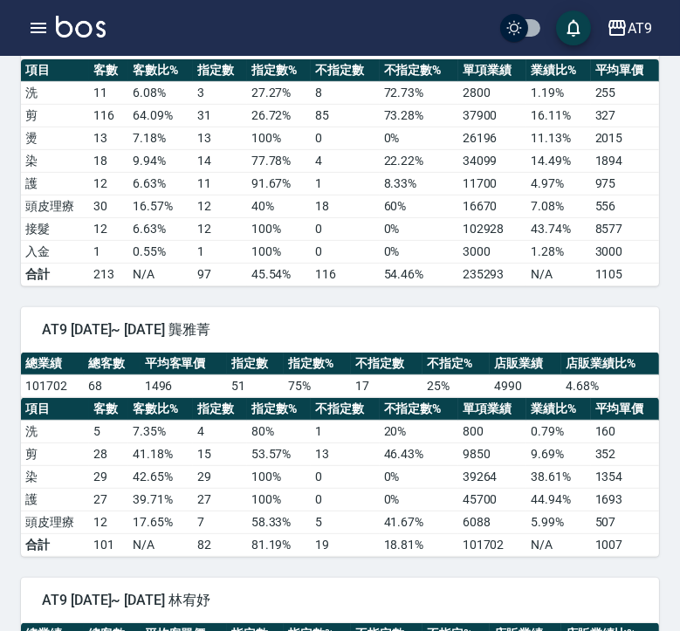
scroll to position [777, 0]
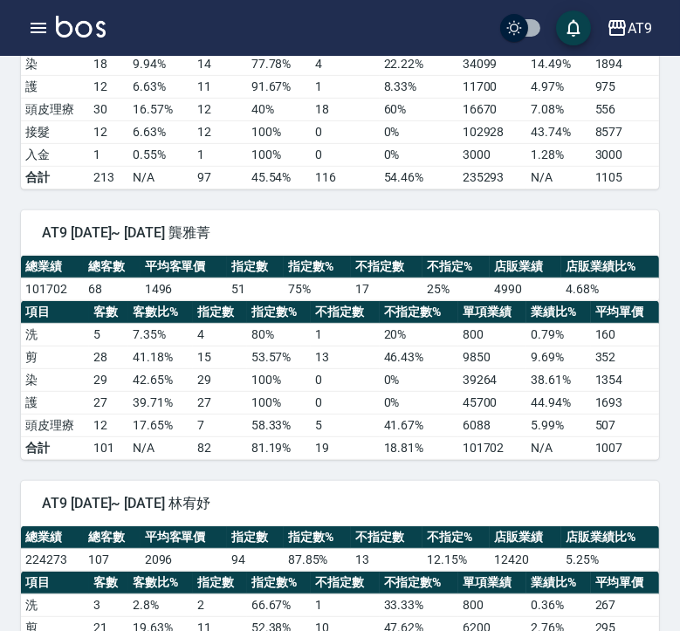
click at [267, 348] on td "53.57 %" at bounding box center [279, 358] width 65 height 23
click at [43, 26] on icon "button" at bounding box center [38, 27] width 21 height 21
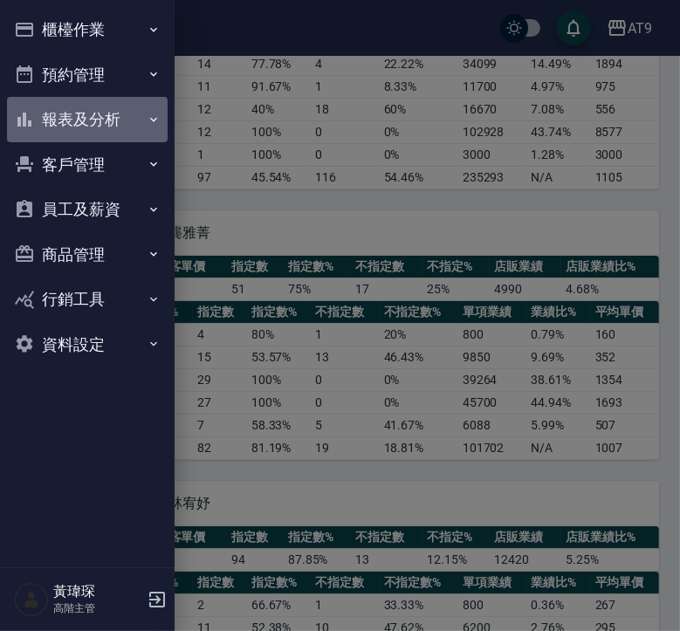
click at [97, 116] on button "報表及分析" at bounding box center [87, 119] width 161 height 45
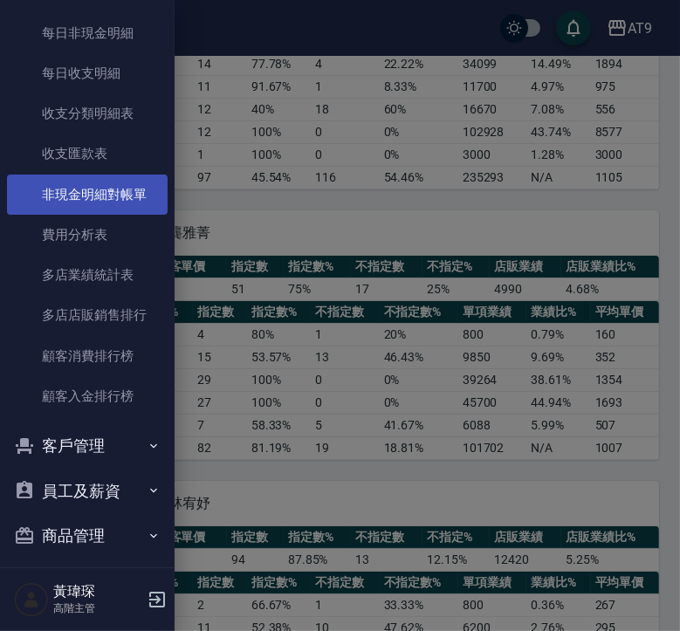
scroll to position [1428, 0]
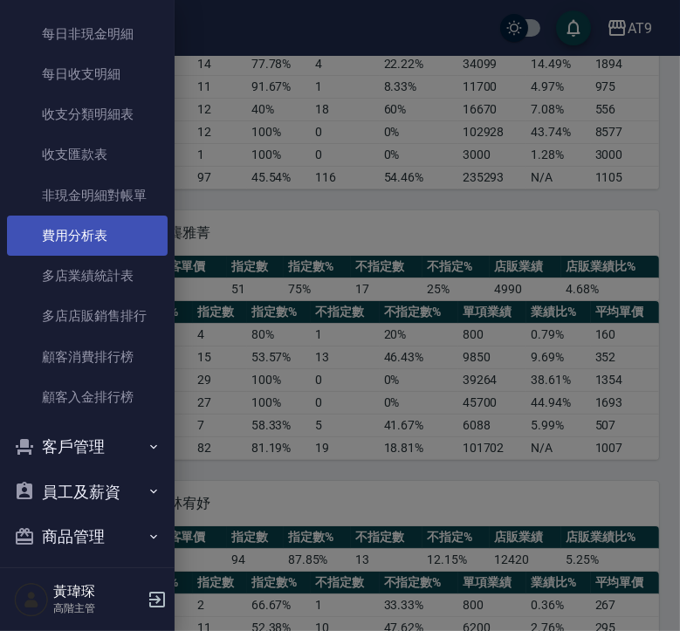
click at [90, 237] on link "費用分析表" at bounding box center [87, 236] width 161 height 40
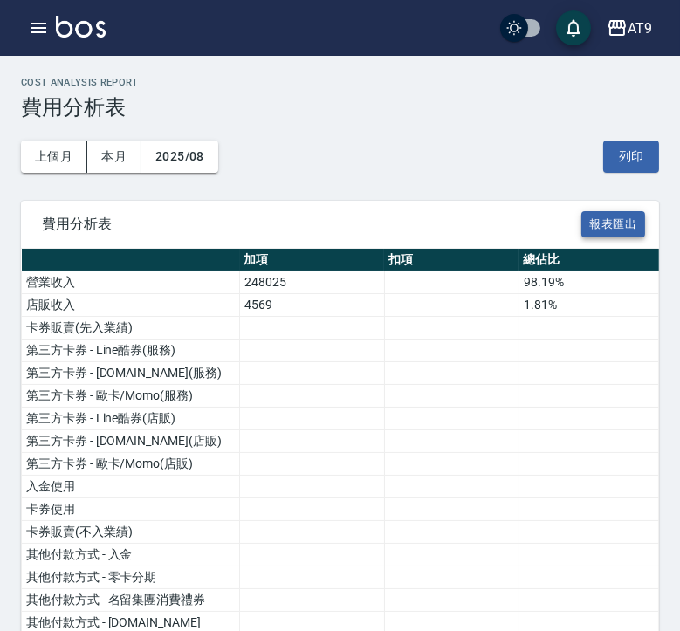
click at [616, 228] on button "報表匯出" at bounding box center [614, 224] width 65 height 27
click at [599, 3] on div "AT9 登出" at bounding box center [340, 28] width 680 height 56
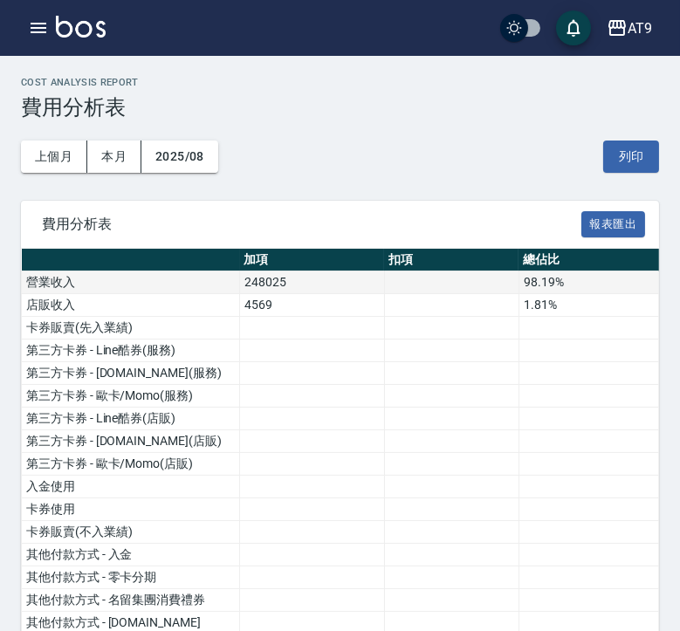
click at [506, 293] on td at bounding box center [451, 283] width 134 height 23
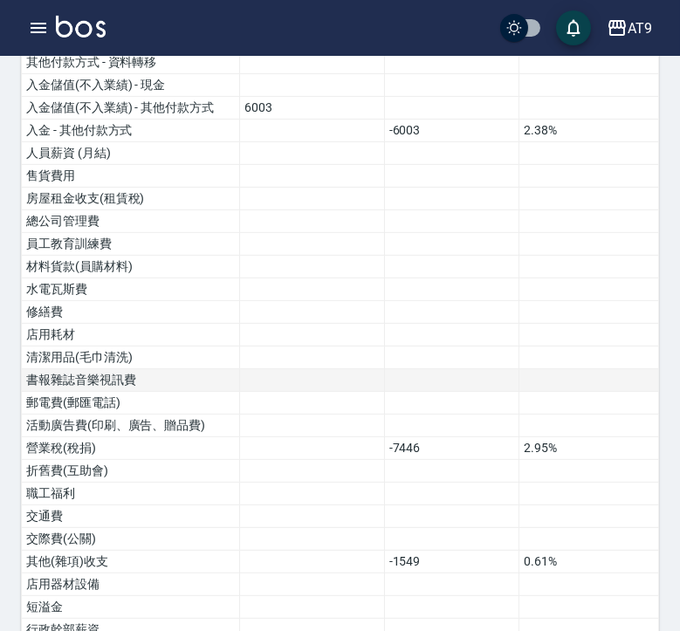
scroll to position [485, 0]
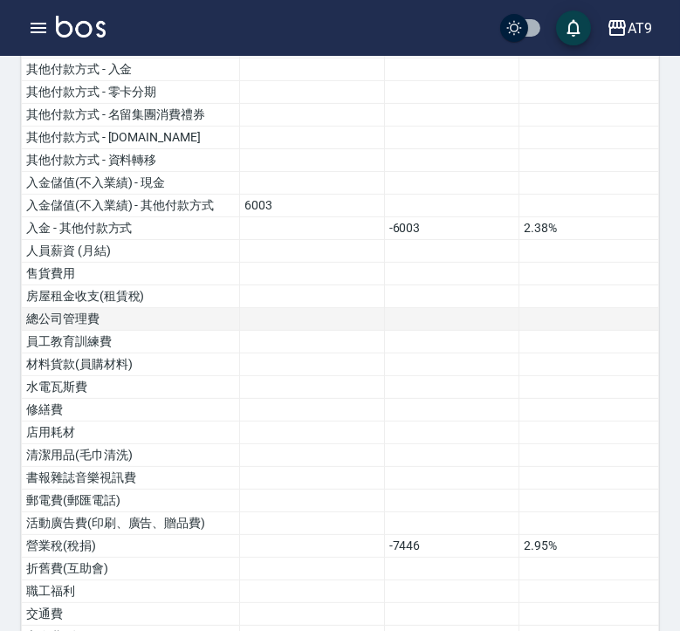
click at [337, 326] on td at bounding box center [312, 319] width 145 height 23
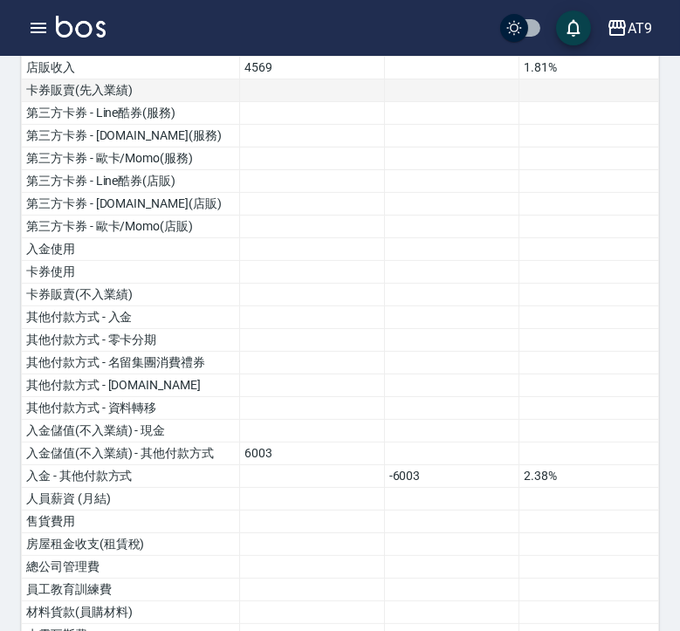
scroll to position [0, 0]
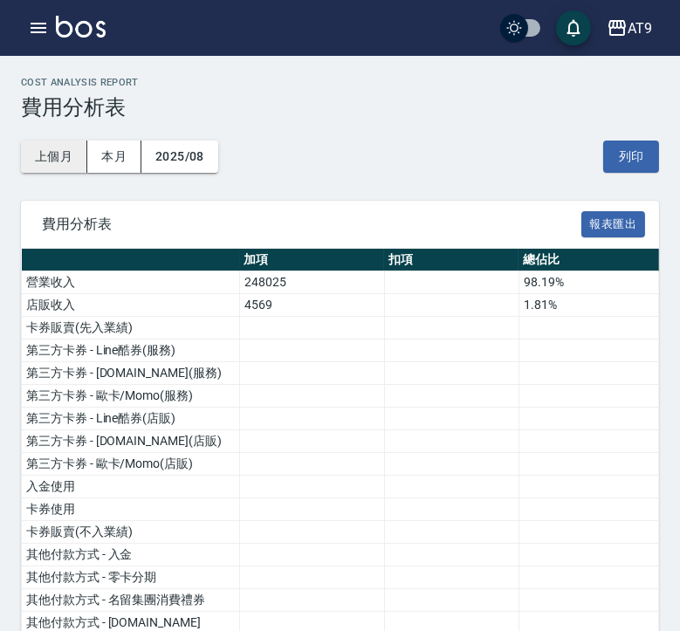
click at [52, 162] on button "上個月" at bounding box center [54, 157] width 66 height 32
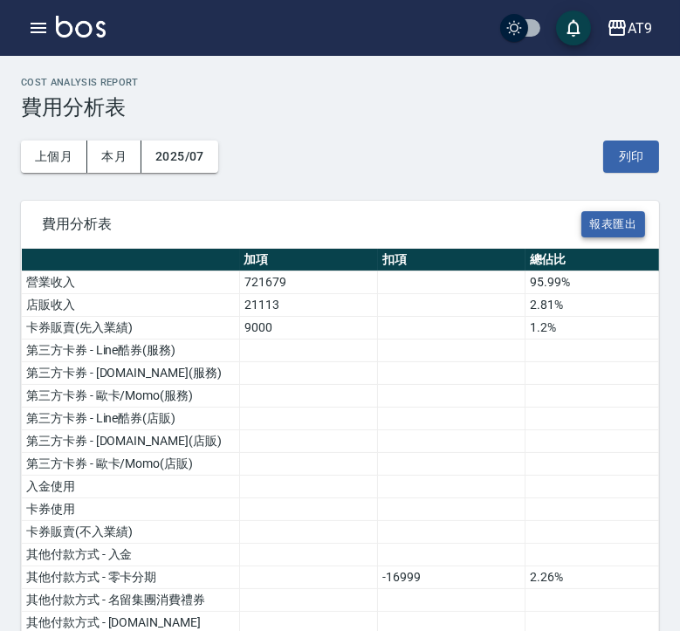
click at [614, 224] on button "報表匯出" at bounding box center [614, 224] width 65 height 27
click at [37, 24] on icon "button" at bounding box center [39, 28] width 16 height 10
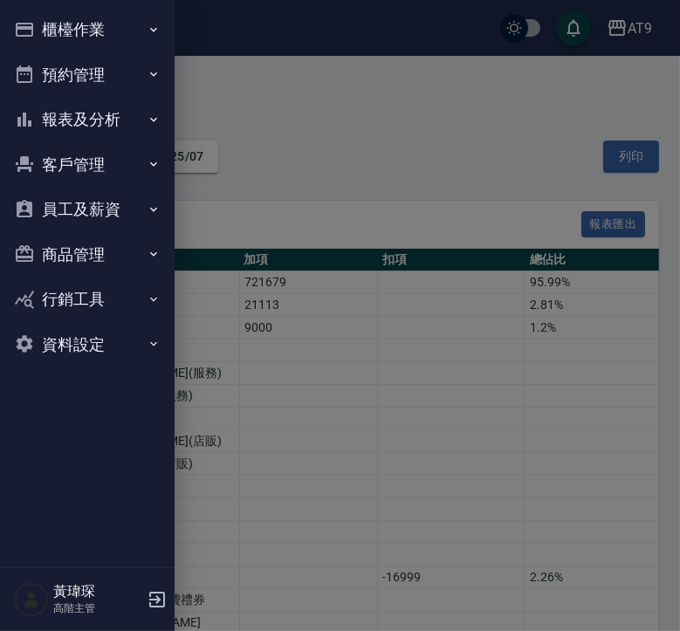
click at [88, 122] on button "報表及分析" at bounding box center [87, 119] width 161 height 45
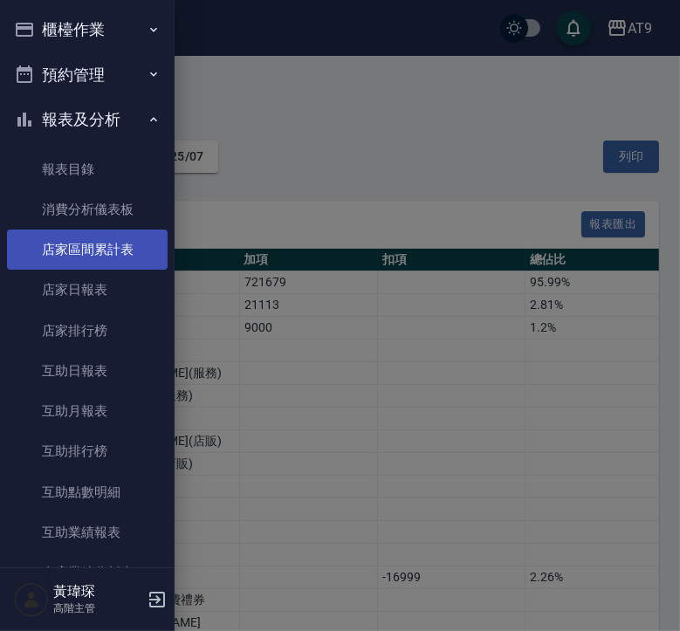
click at [102, 239] on link "店家區間累計表" at bounding box center [87, 250] width 161 height 40
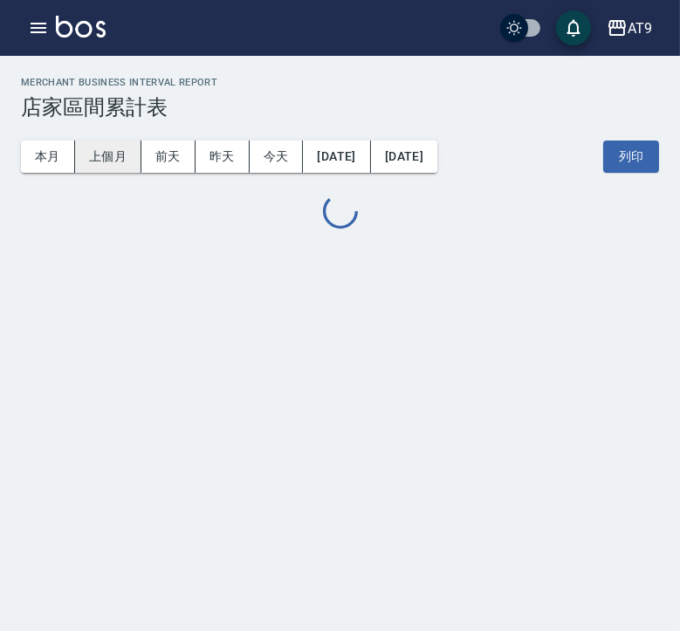
click at [97, 156] on button "上個月" at bounding box center [108, 157] width 66 height 32
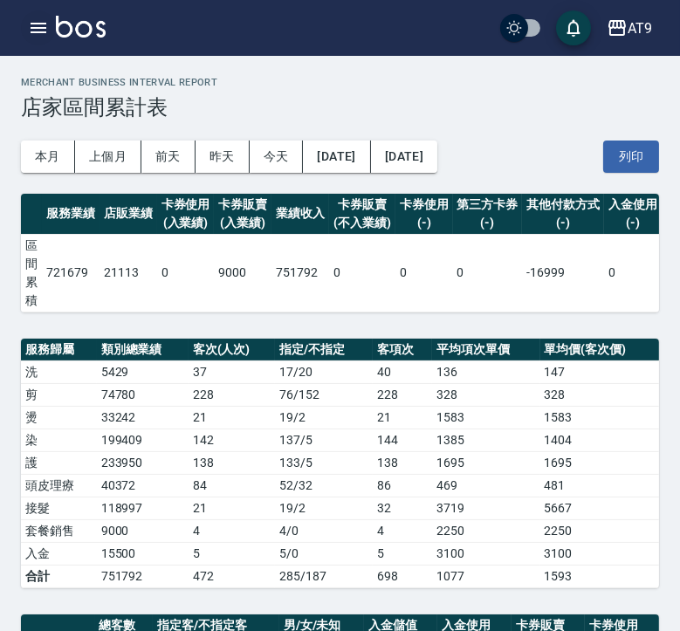
click at [38, 30] on icon "button" at bounding box center [38, 27] width 21 height 21
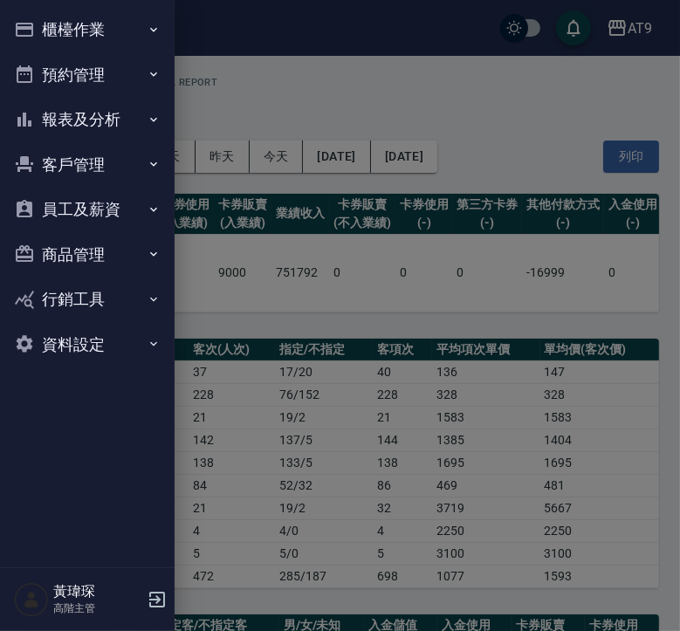
click at [107, 117] on button "報表及分析" at bounding box center [87, 119] width 161 height 45
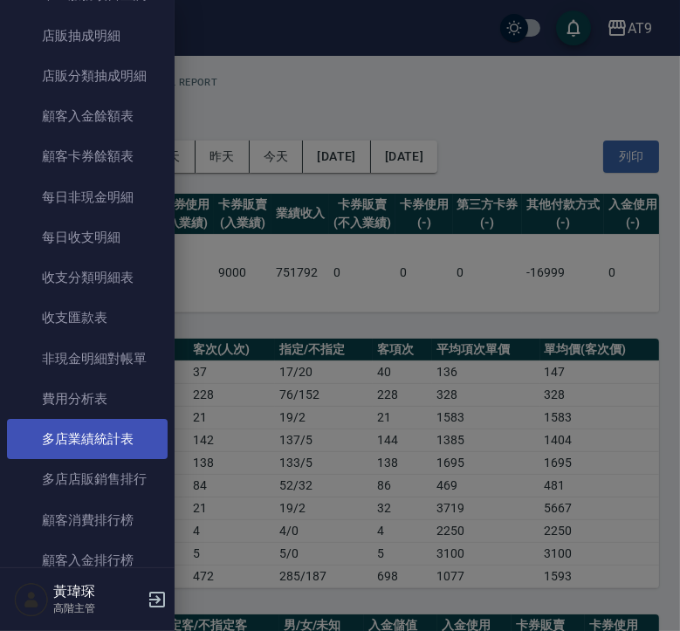
scroll to position [1323, 0]
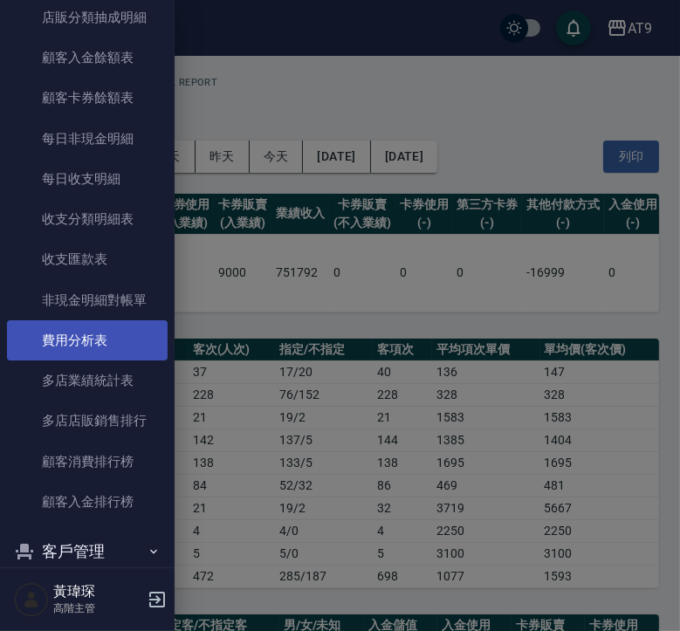
click at [104, 333] on link "費用分析表" at bounding box center [87, 340] width 161 height 40
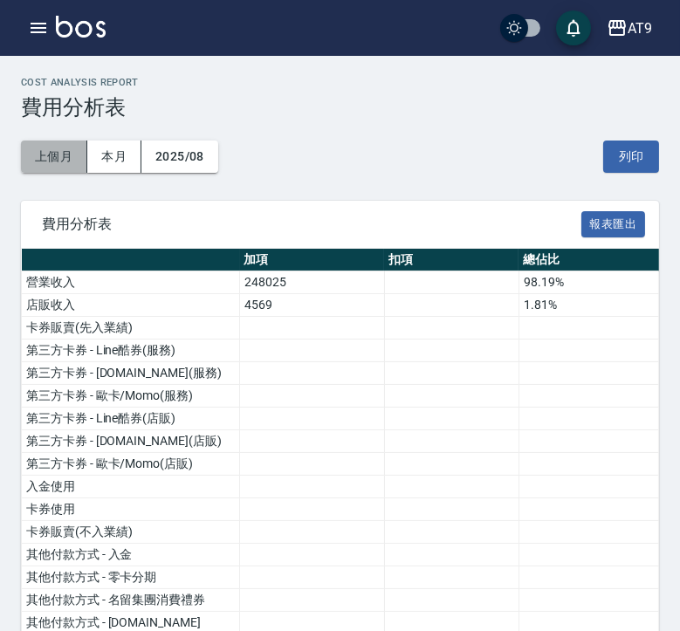
click at [52, 158] on button "上個月" at bounding box center [54, 157] width 66 height 32
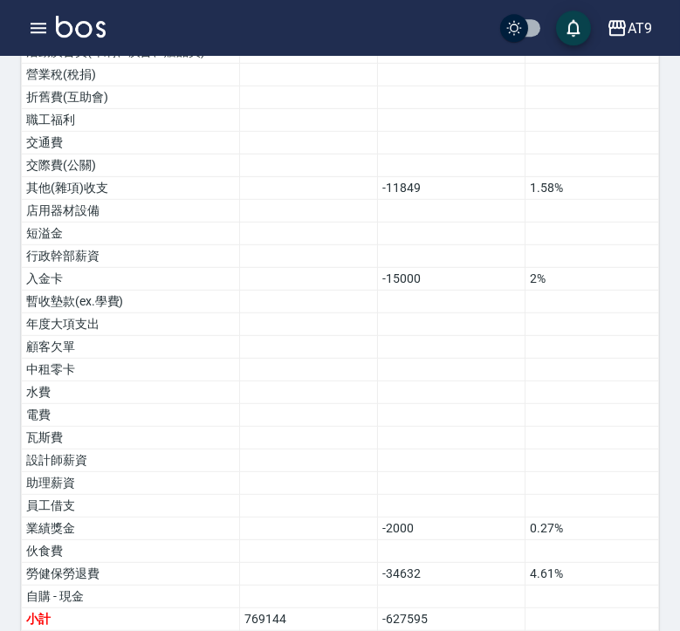
scroll to position [1015, 0]
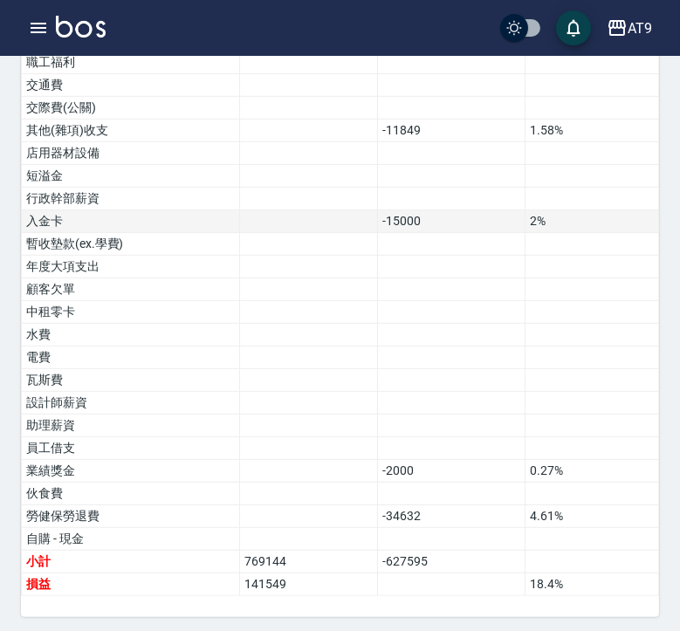
click at [66, 226] on td "入金卡" at bounding box center [131, 221] width 218 height 23
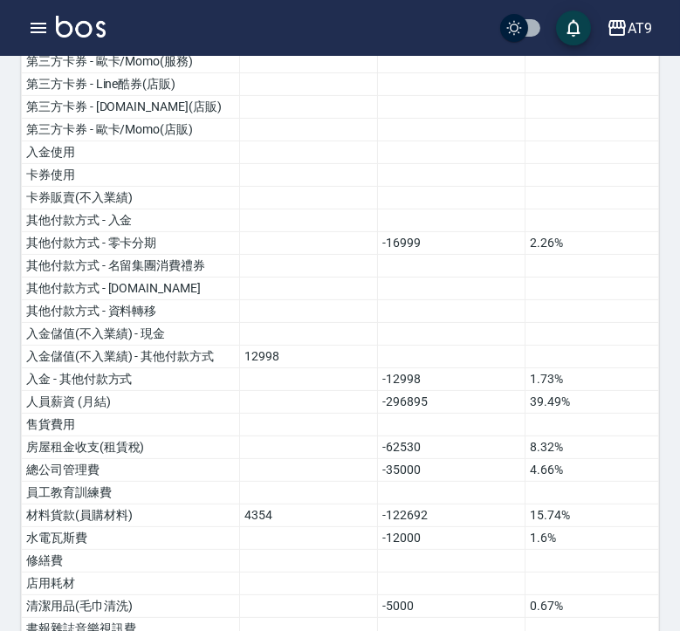
scroll to position [0, 0]
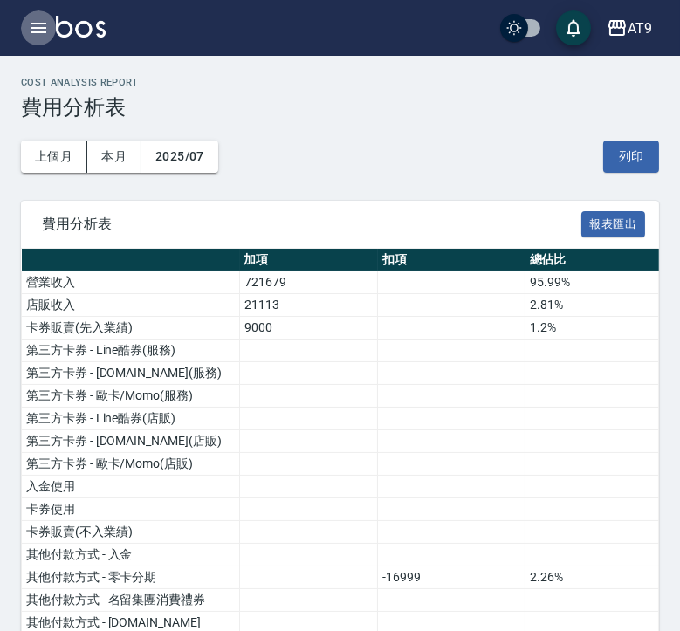
click at [32, 31] on icon "button" at bounding box center [38, 27] width 21 height 21
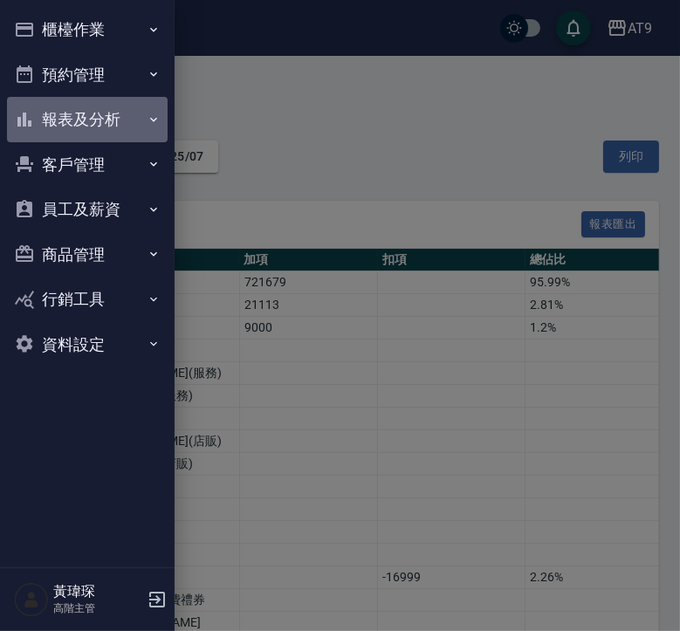
click at [86, 109] on button "報表及分析" at bounding box center [87, 119] width 161 height 45
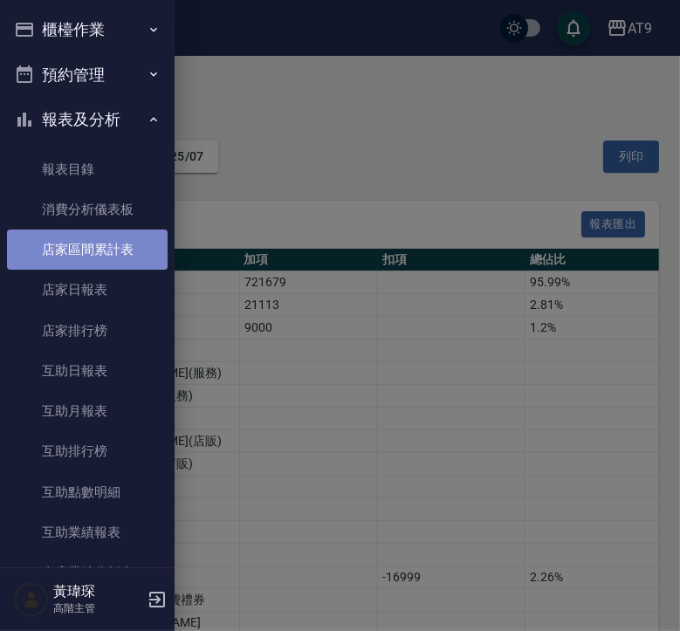
click at [125, 241] on link "店家區間累計表" at bounding box center [87, 250] width 161 height 40
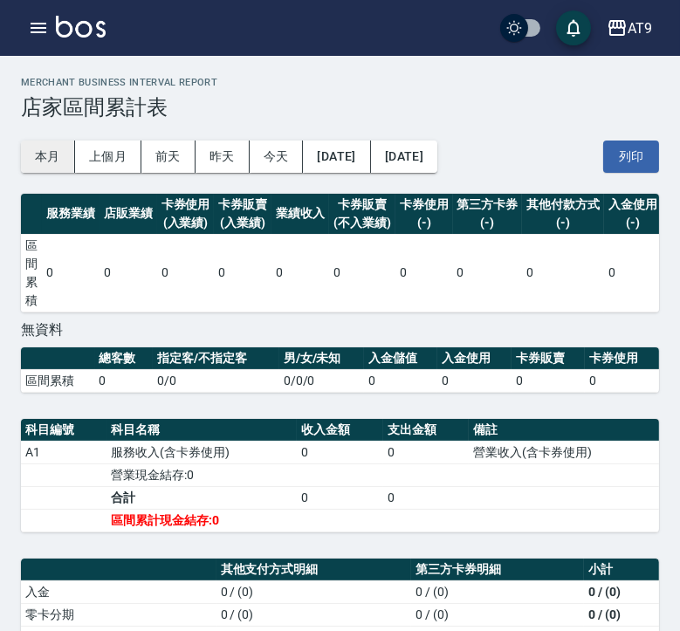
click at [62, 167] on button "本月" at bounding box center [48, 157] width 54 height 32
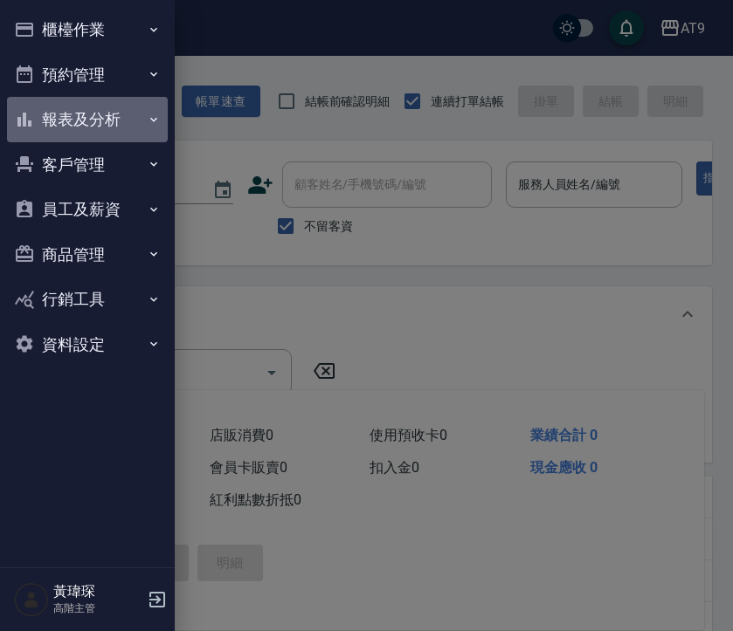
click at [97, 107] on button "報表及分析" at bounding box center [87, 119] width 161 height 45
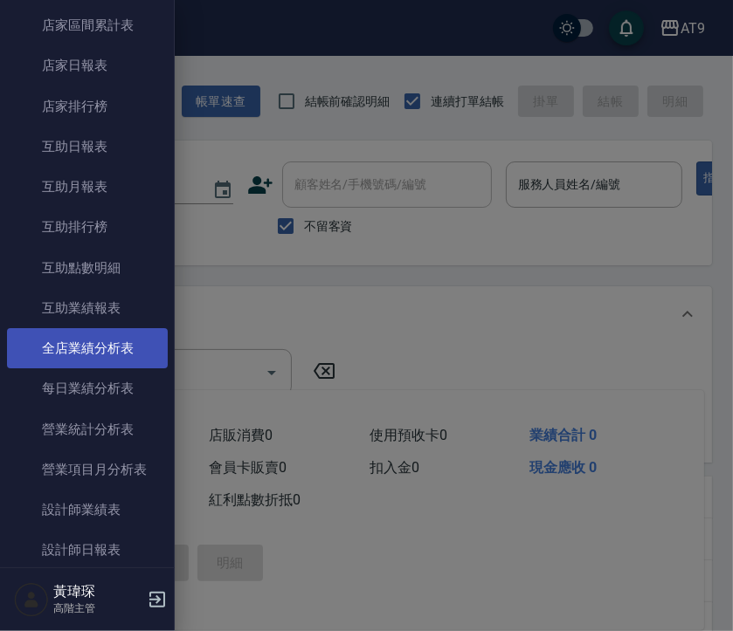
scroll to position [305, 0]
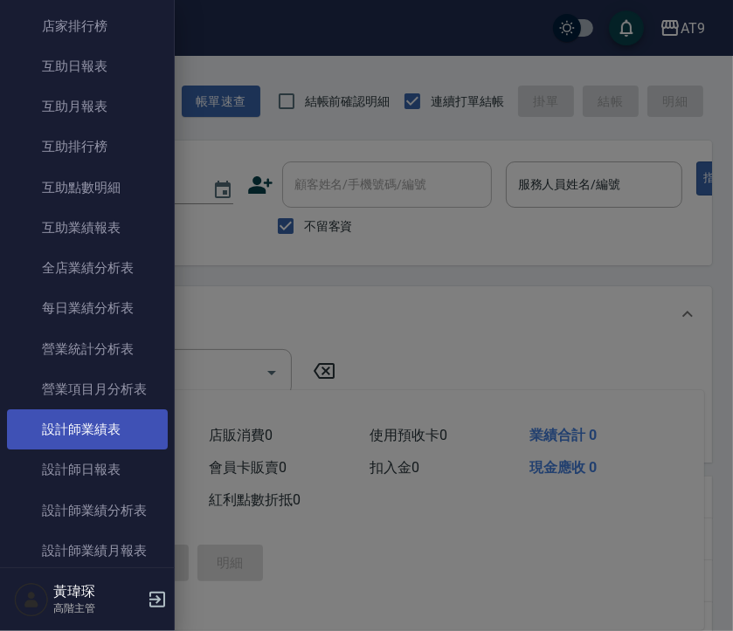
drag, startPoint x: 113, startPoint y: 463, endPoint x: 155, endPoint y: 411, distance: 66.4
click at [113, 464] on link "設計師日報表" at bounding box center [87, 470] width 161 height 40
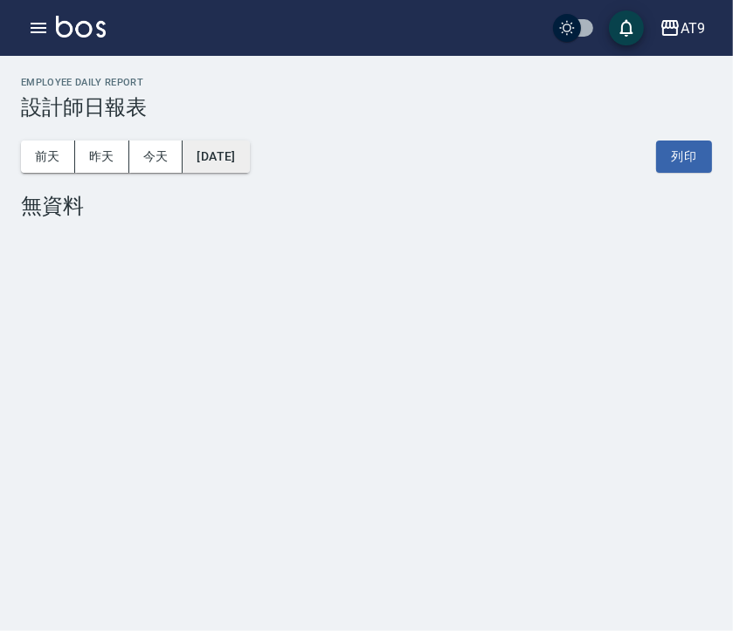
click at [249, 148] on button "[DATE]" at bounding box center [215, 157] width 66 height 32
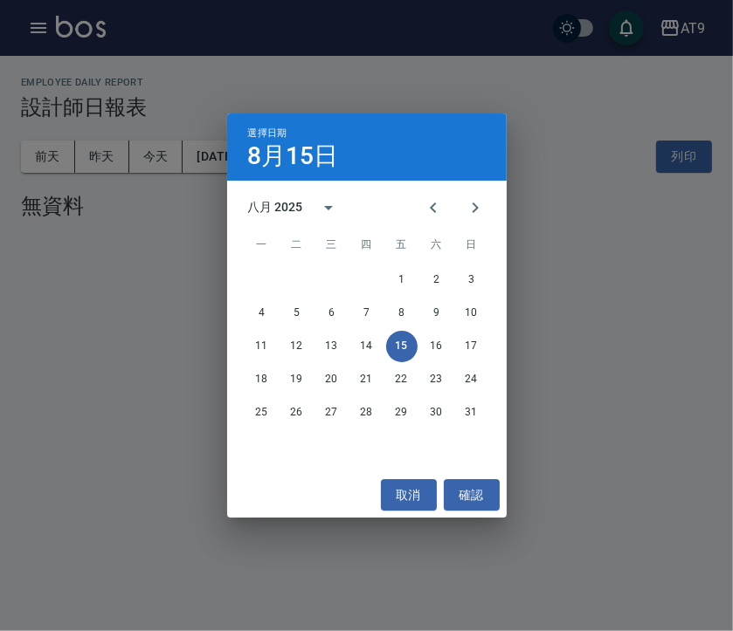
click at [263, 204] on div "八月 2025" at bounding box center [275, 207] width 55 height 18
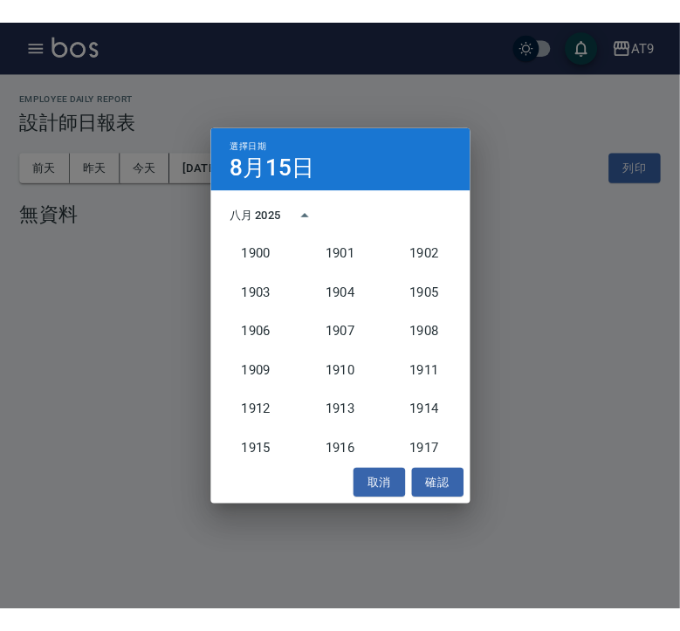
scroll to position [1617, 0]
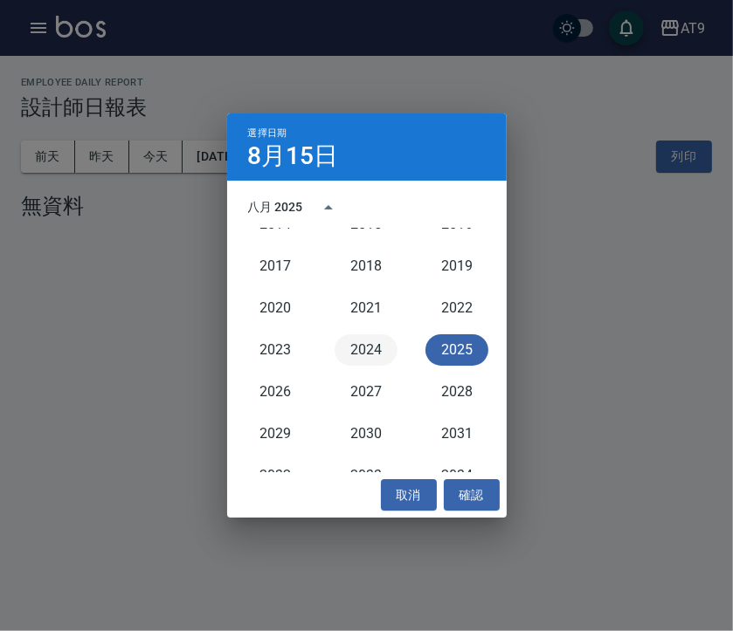
click at [361, 341] on button "2024" at bounding box center [365, 349] width 63 height 31
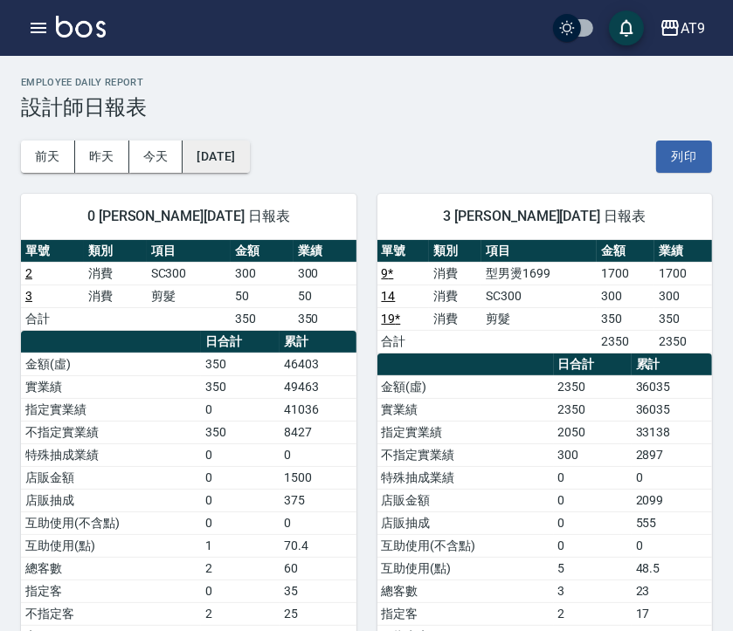
click at [235, 149] on button "[DATE]" at bounding box center [215, 157] width 66 height 32
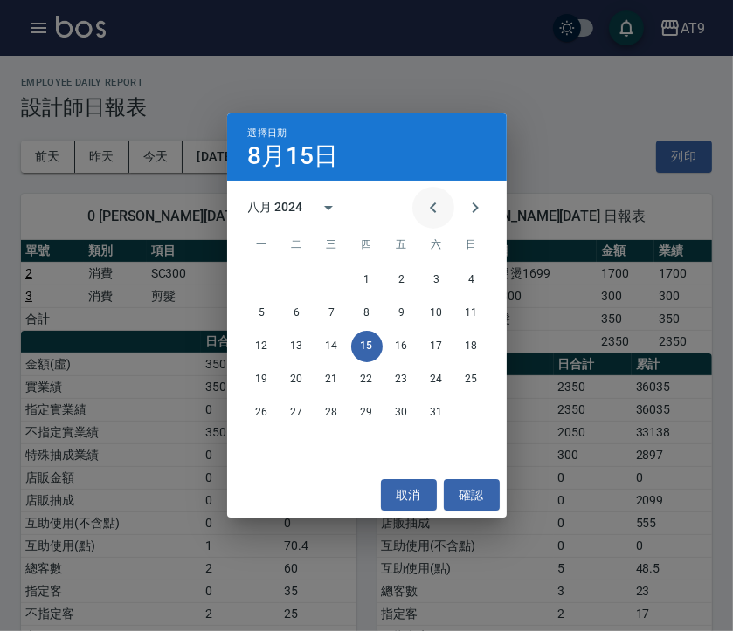
click at [427, 209] on icon "Previous month" at bounding box center [433, 207] width 21 height 21
click at [333, 406] on button "31" at bounding box center [331, 412] width 31 height 31
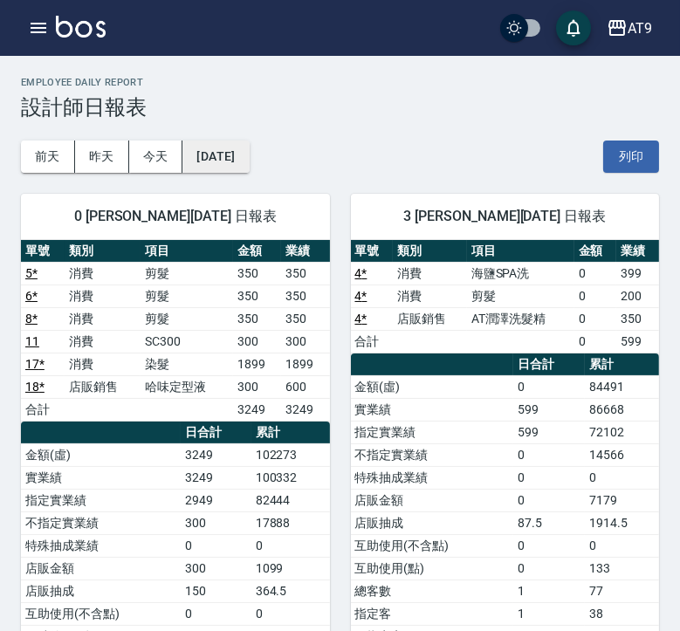
click at [219, 161] on button "[DATE]" at bounding box center [215, 157] width 66 height 32
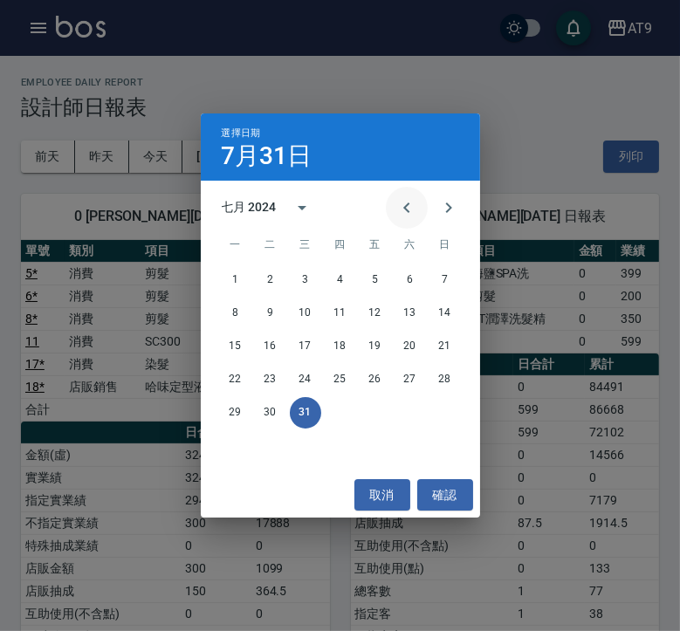
click at [405, 210] on icon "Previous month" at bounding box center [406, 208] width 6 height 10
click at [457, 421] on button "30" at bounding box center [445, 412] width 31 height 31
